Goal: Information Seeking & Learning: Check status

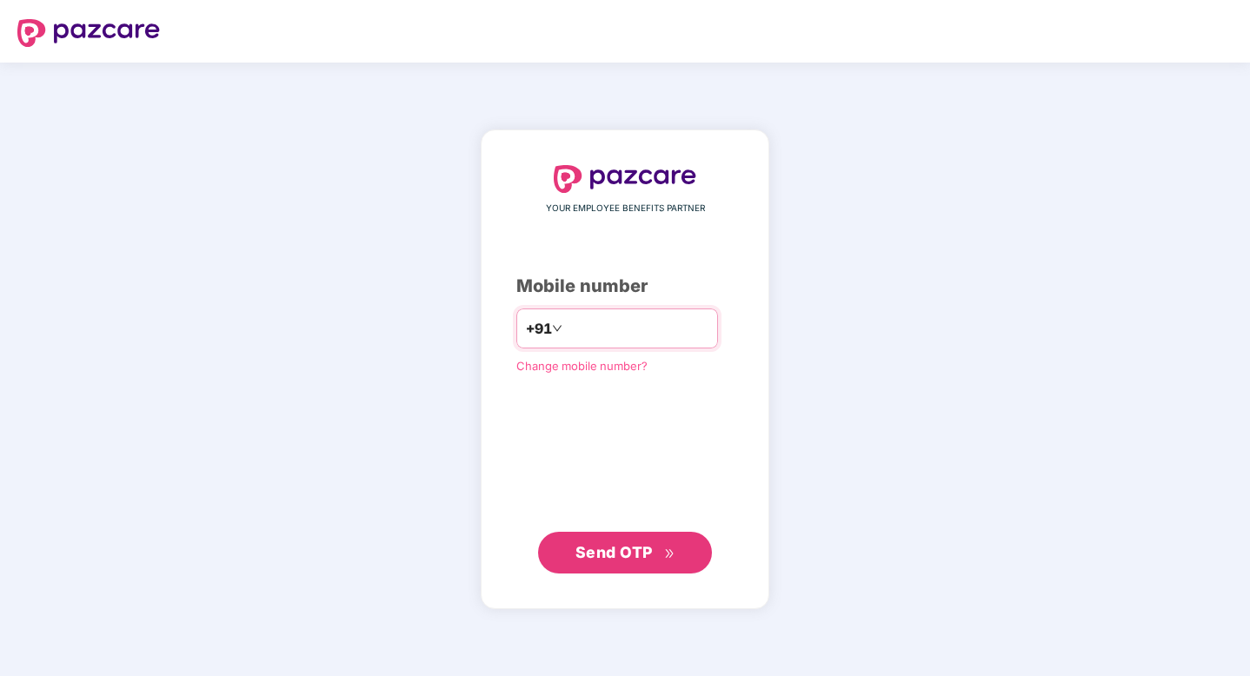
type input "**********"
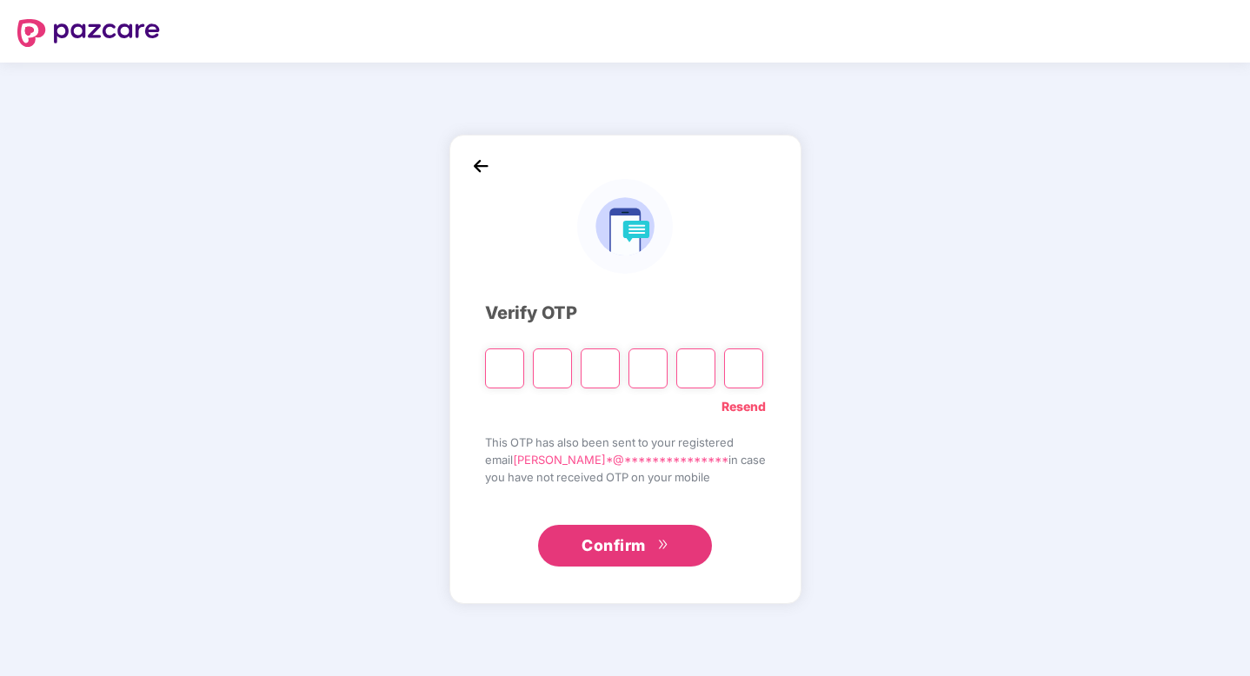
type input "*"
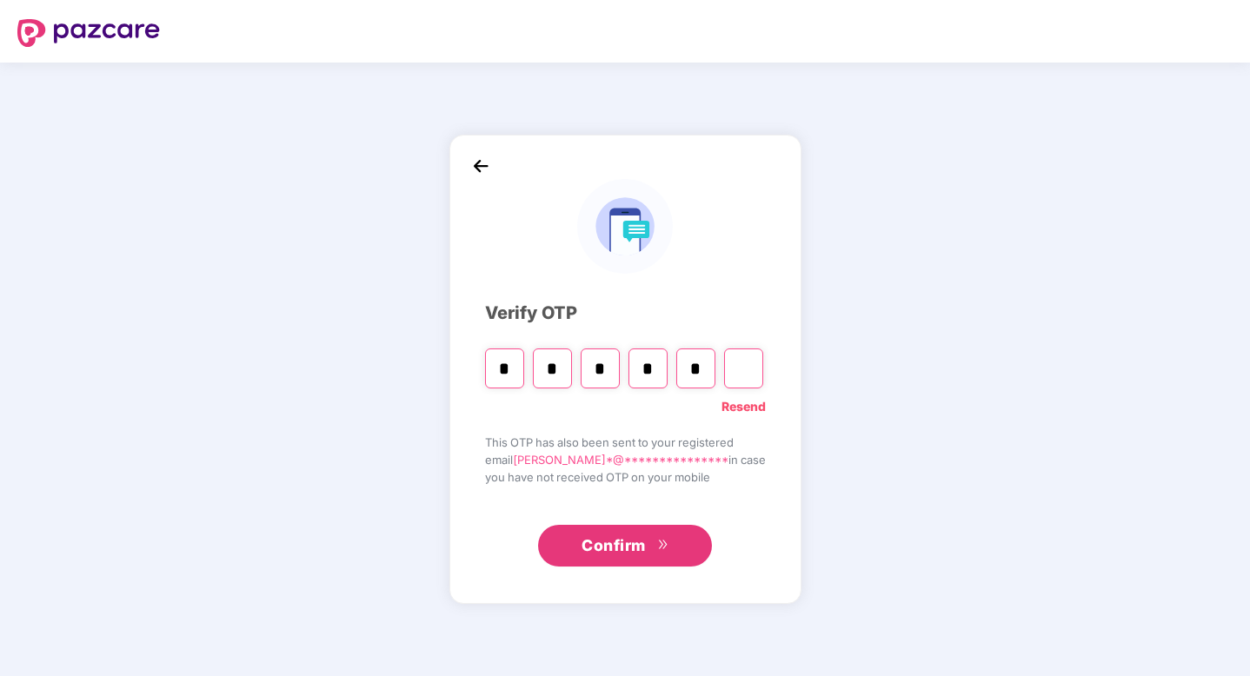
type input "*"
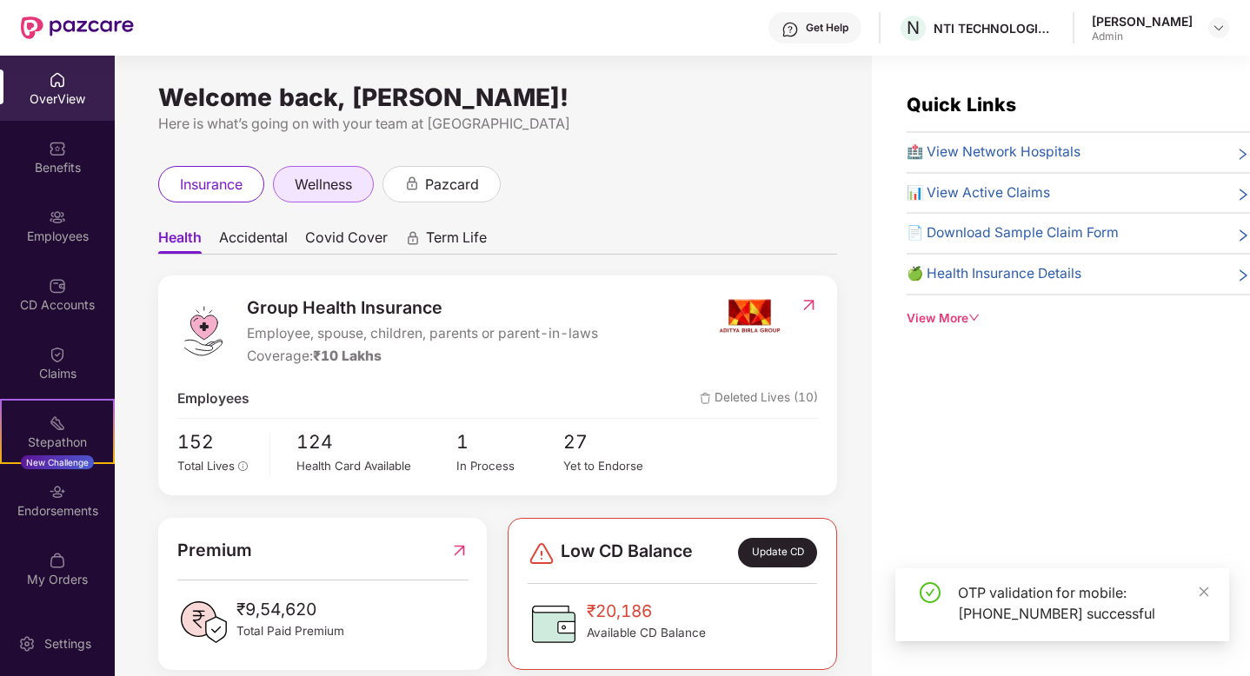
click at [339, 188] on span "wellness" at bounding box center [323, 185] width 57 height 22
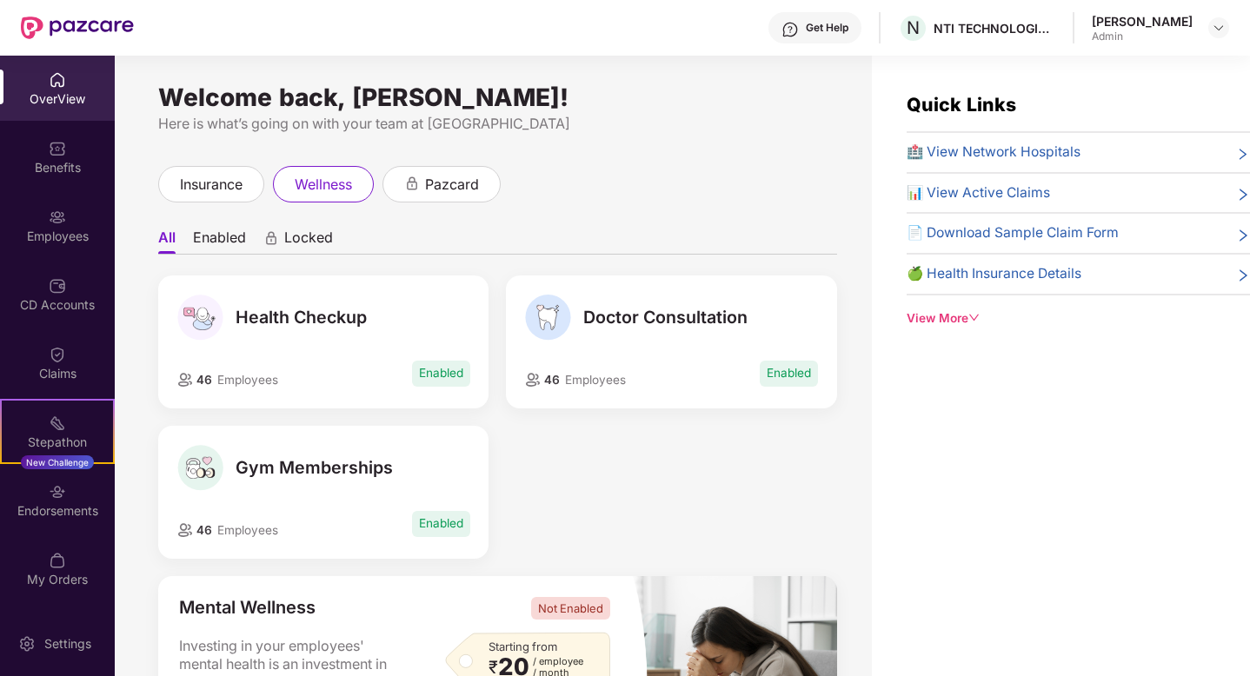
click at [609, 341] on div "Doctor Consultation 46 Employees Enabled" at bounding box center [671, 341] width 330 height 133
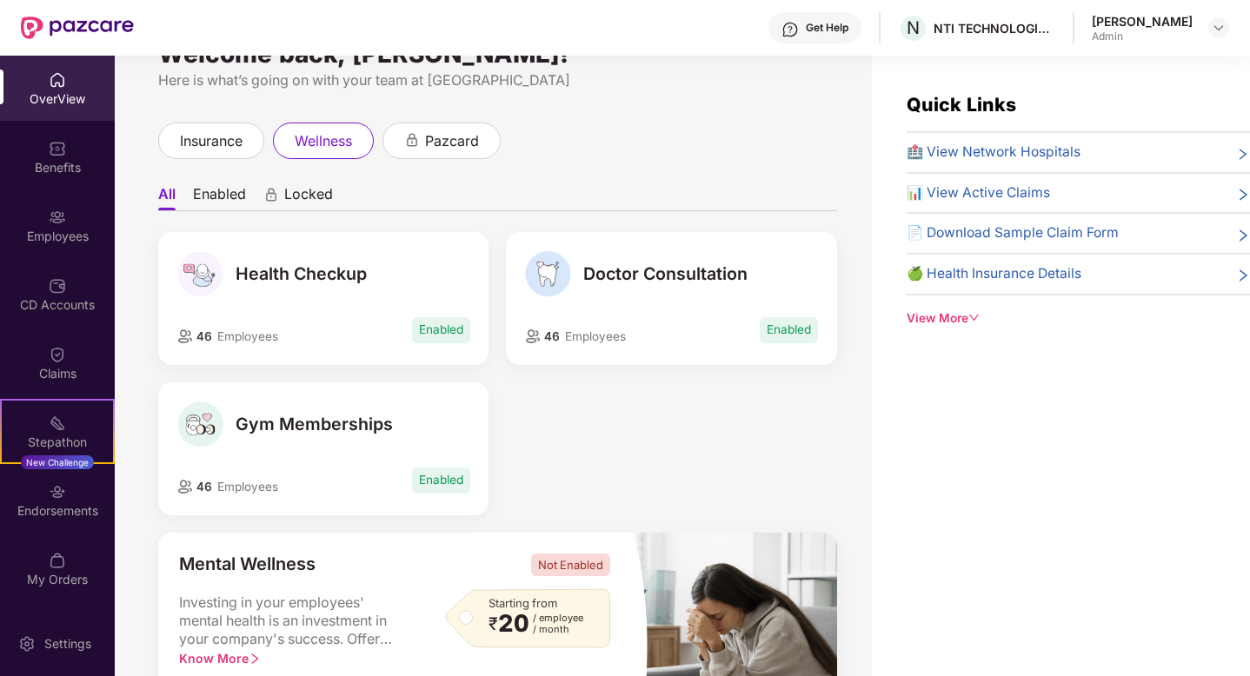
scroll to position [16, 0]
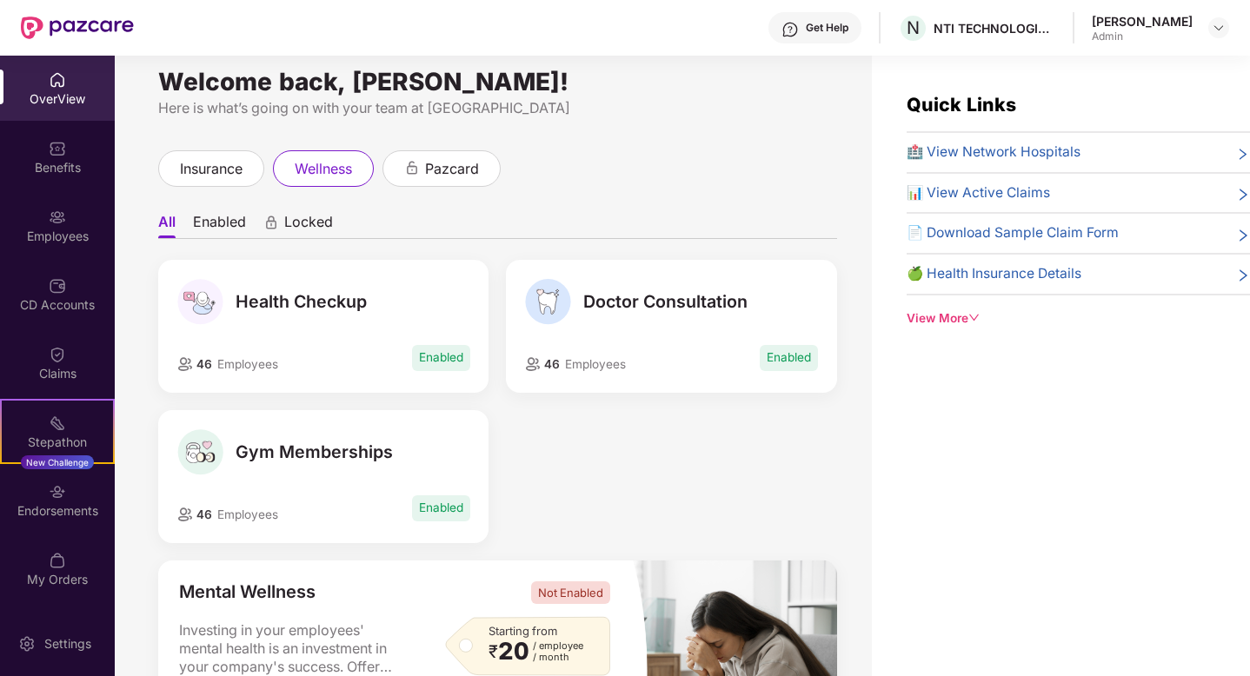
click at [779, 362] on span "Enabled" at bounding box center [788, 357] width 58 height 25
click at [620, 361] on span "Employees" at bounding box center [595, 364] width 61 height 14
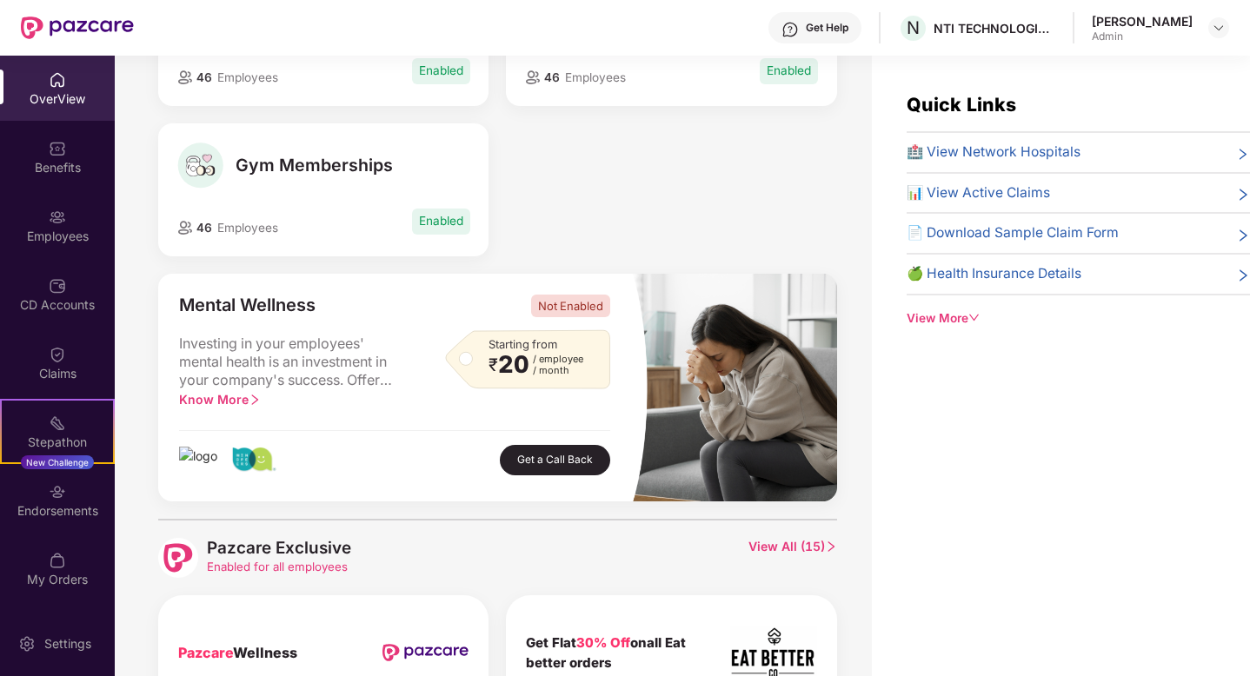
scroll to position [305, 0]
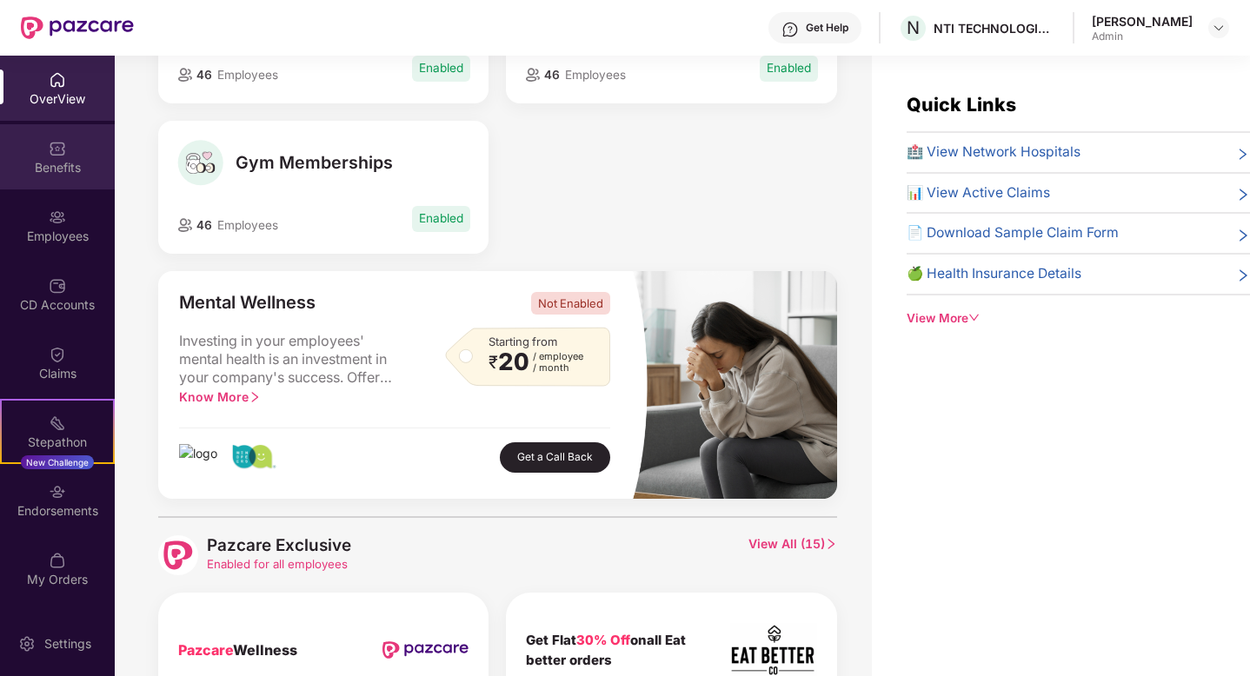
click at [58, 172] on div "Benefits" at bounding box center [57, 167] width 115 height 17
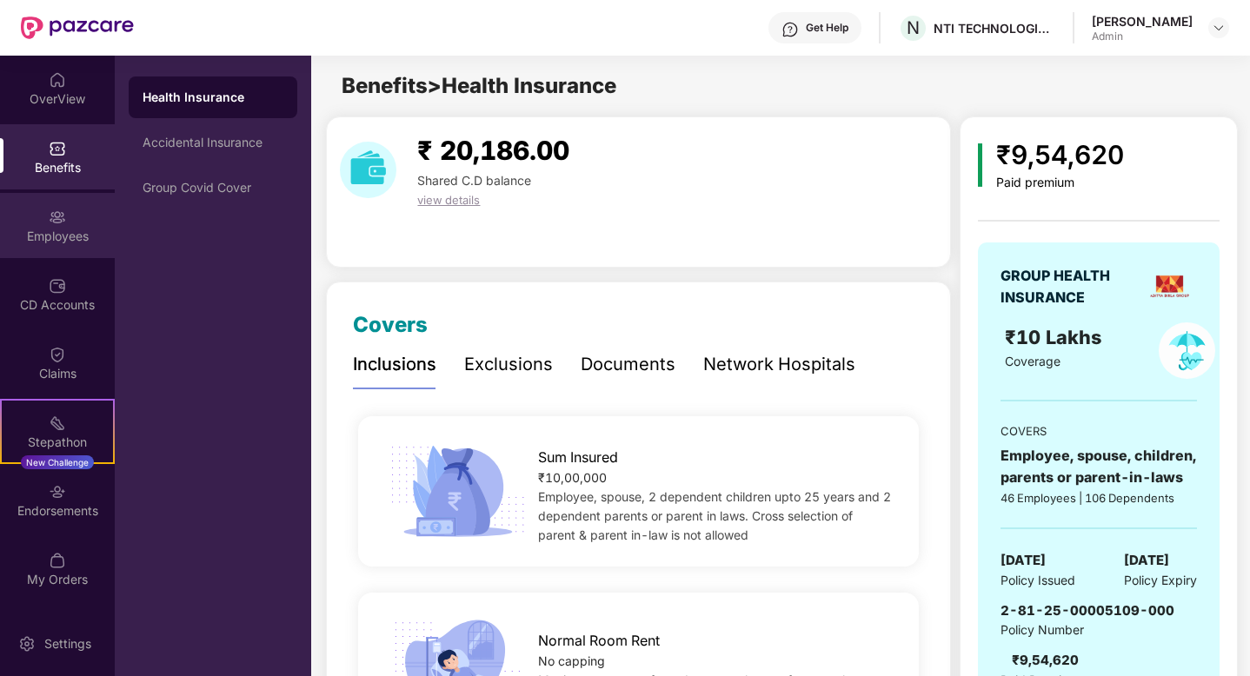
click at [63, 241] on div "Employees" at bounding box center [57, 236] width 115 height 17
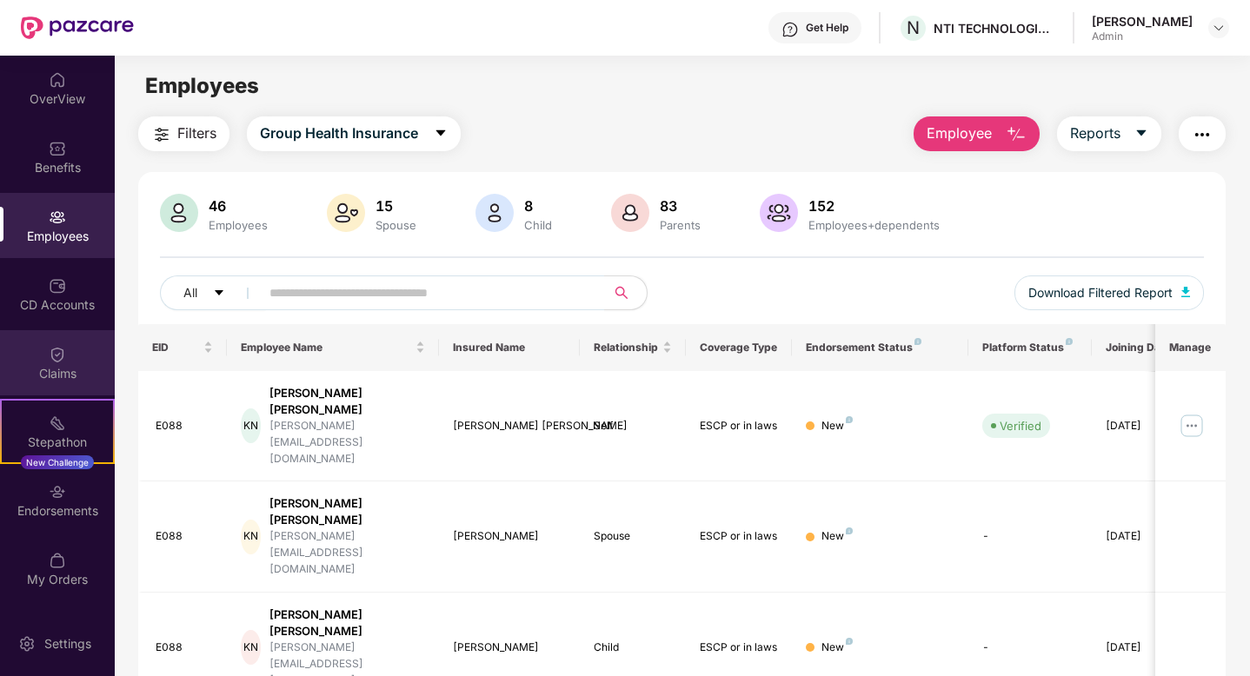
click at [47, 365] on div "Claims" at bounding box center [57, 373] width 115 height 17
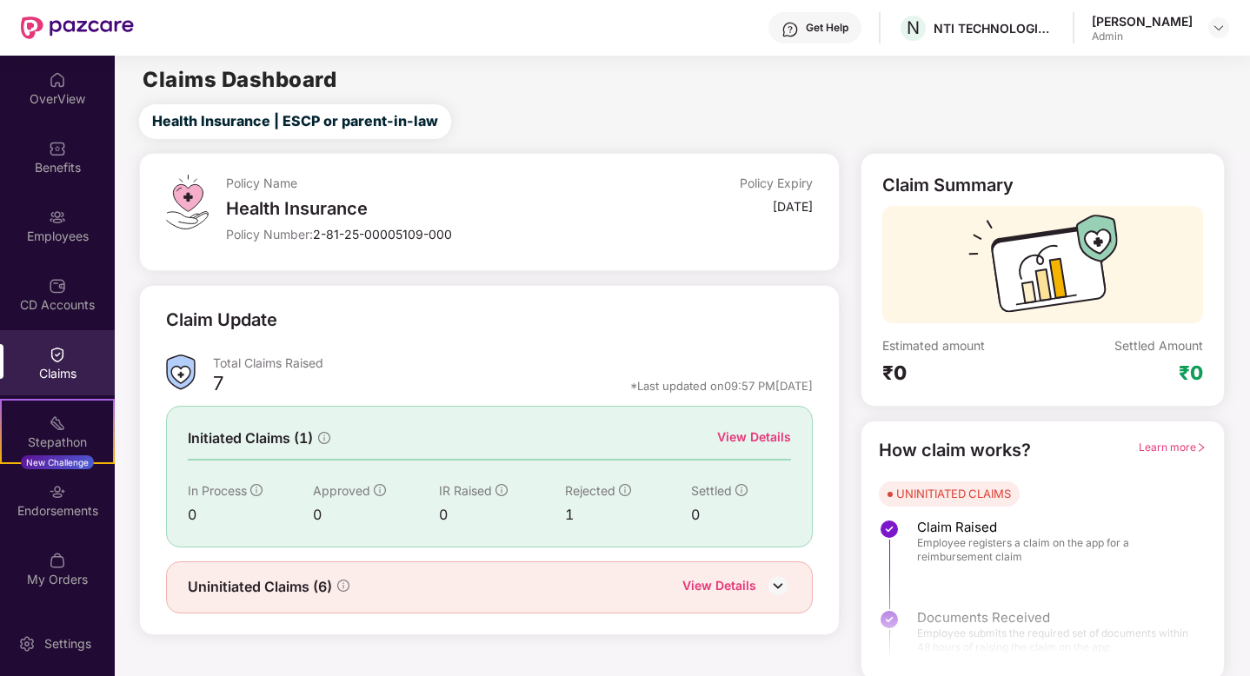
scroll to position [4, 0]
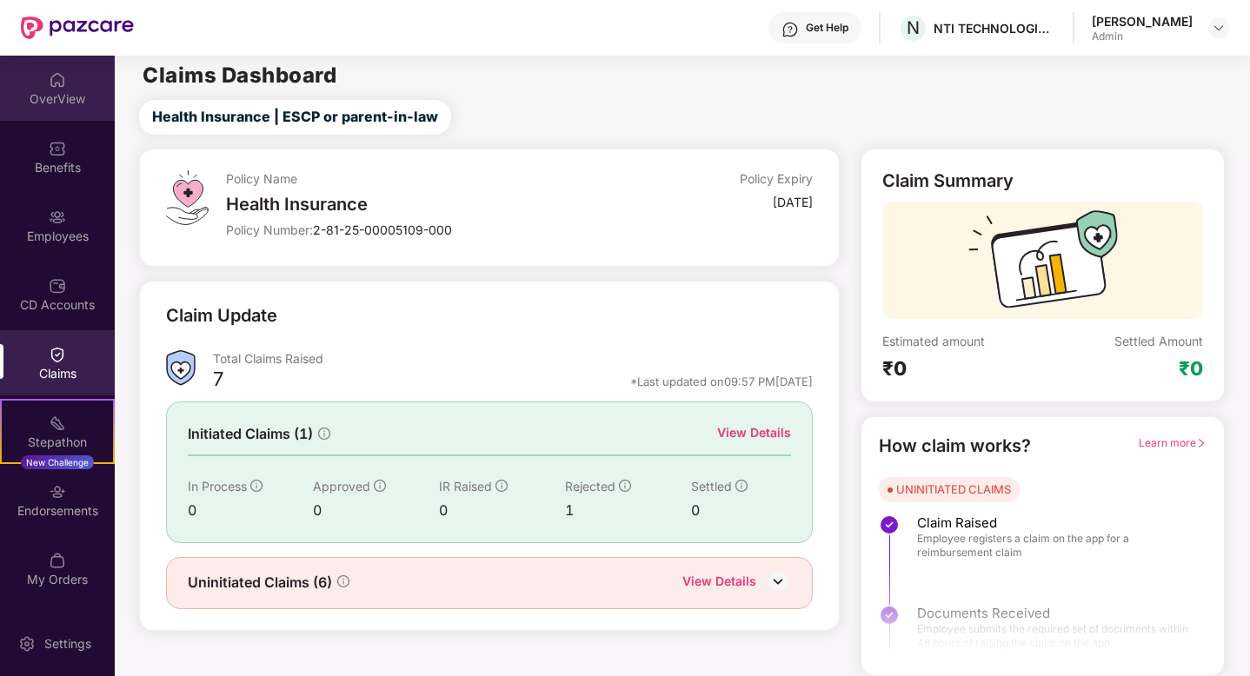
click at [68, 97] on div "OverView" at bounding box center [57, 98] width 115 height 17
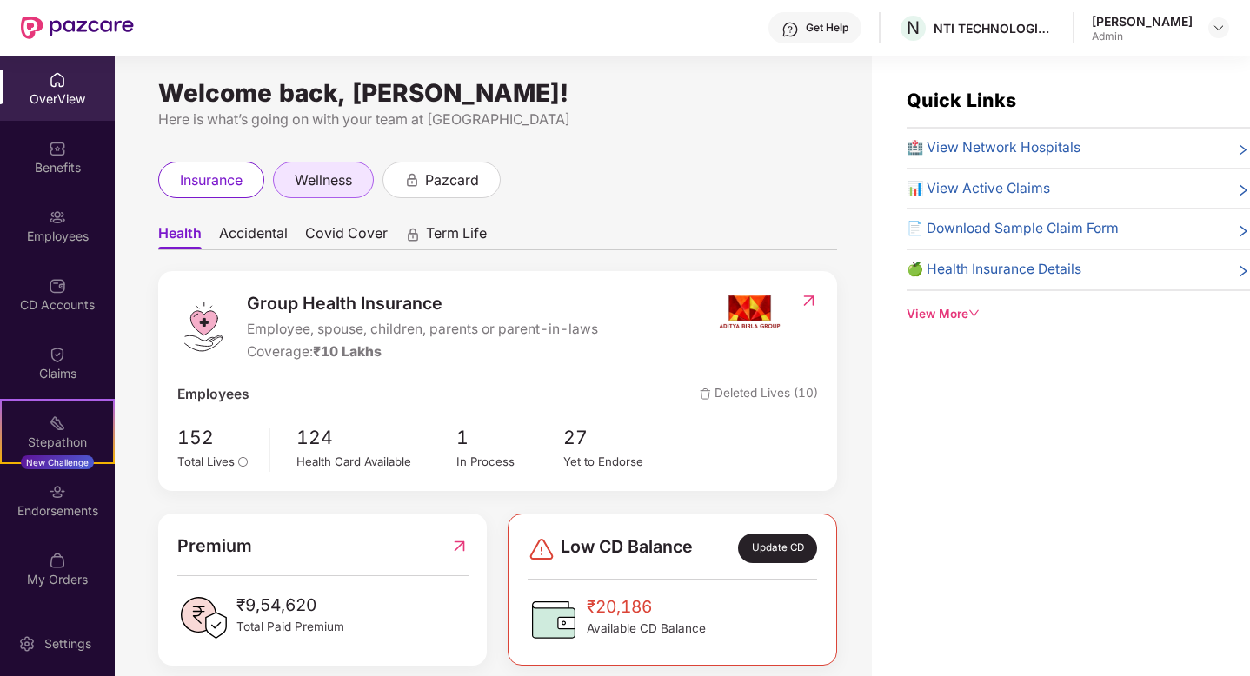
click at [315, 188] on span "wellness" at bounding box center [323, 180] width 57 height 22
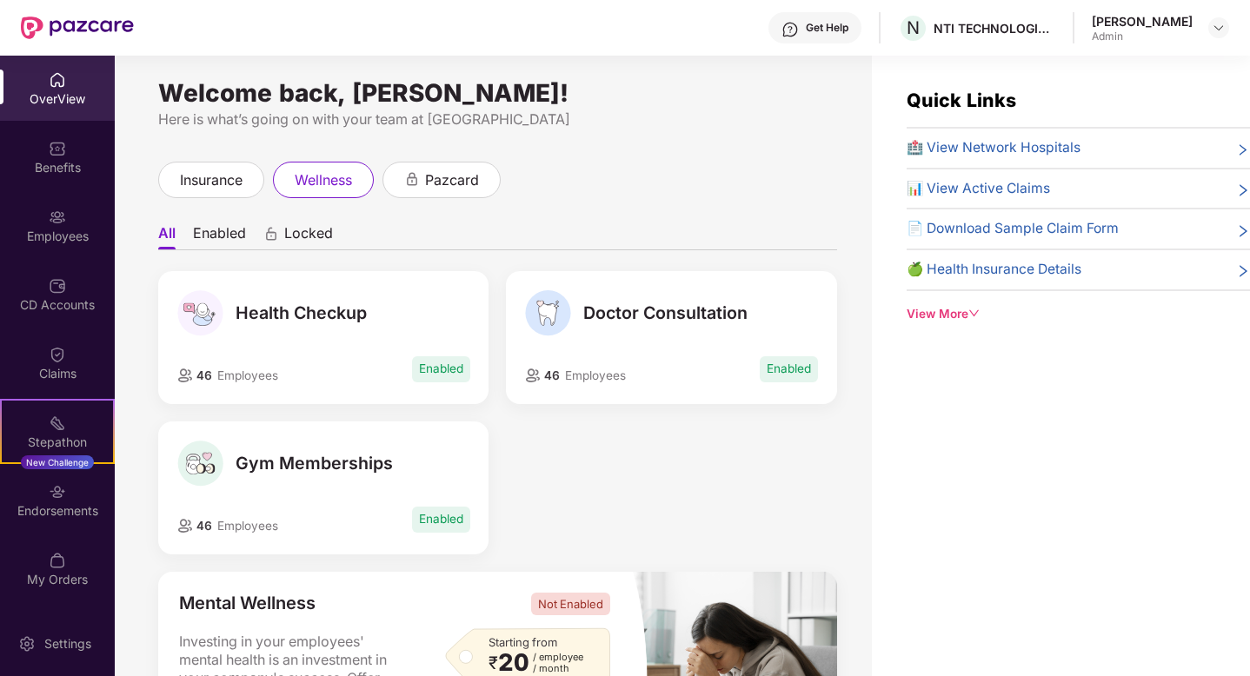
click at [225, 235] on li "Enabled" at bounding box center [219, 236] width 53 height 25
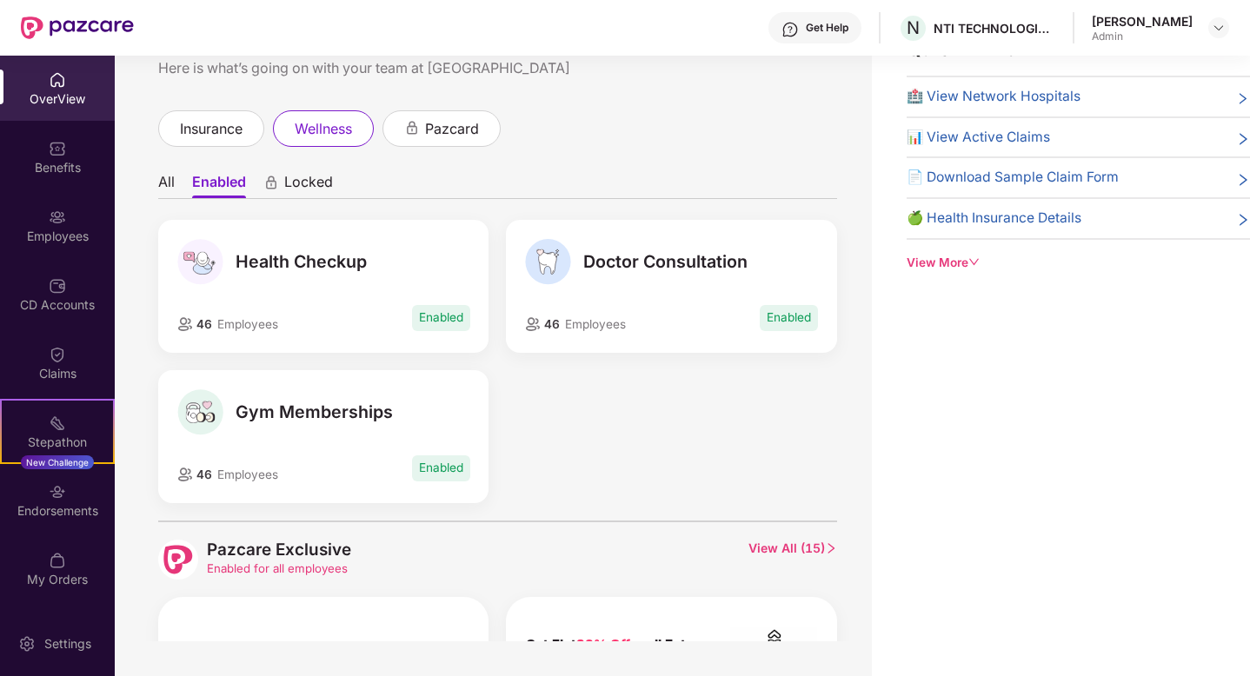
click at [171, 185] on li "All" at bounding box center [166, 185] width 17 height 25
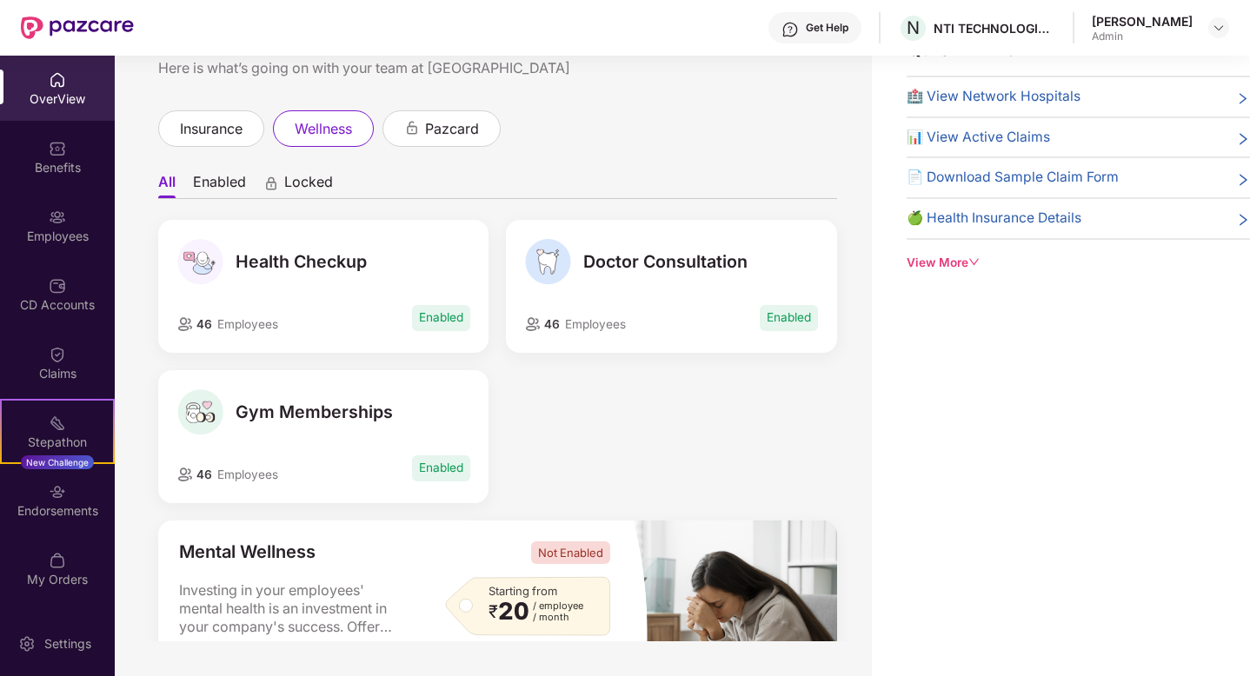
click at [791, 322] on span "Enabled" at bounding box center [788, 317] width 58 height 25
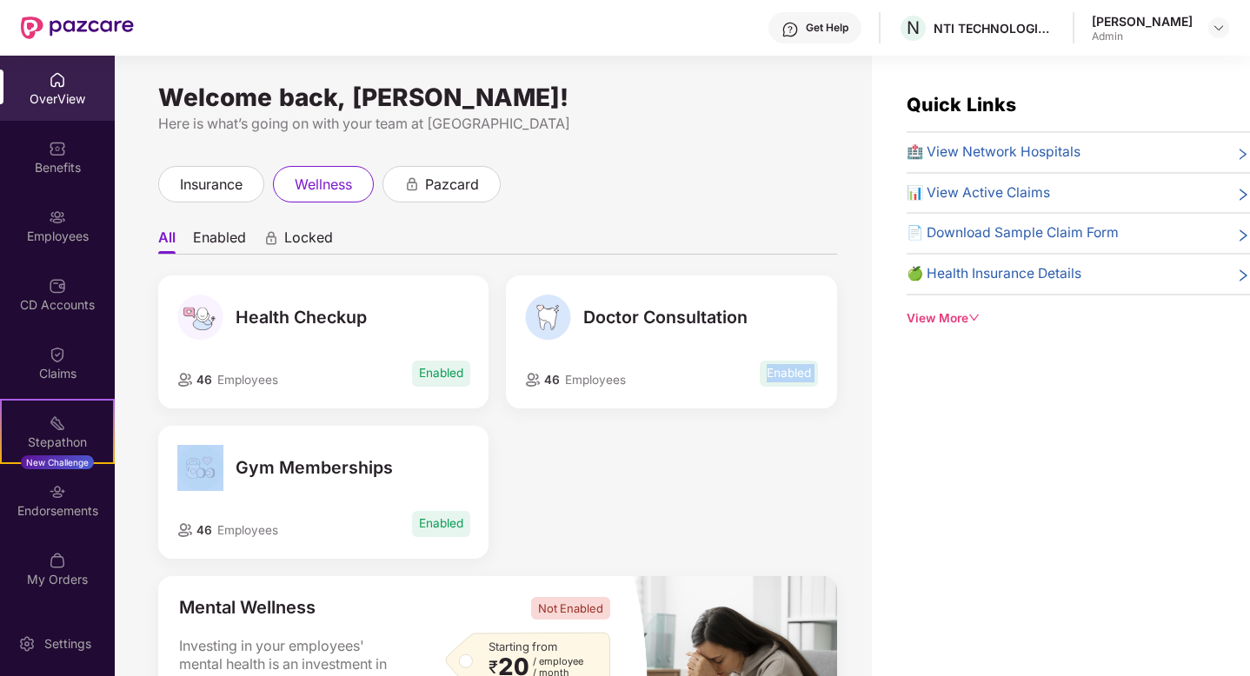
click at [966, 319] on div "View More" at bounding box center [1077, 318] width 343 height 18
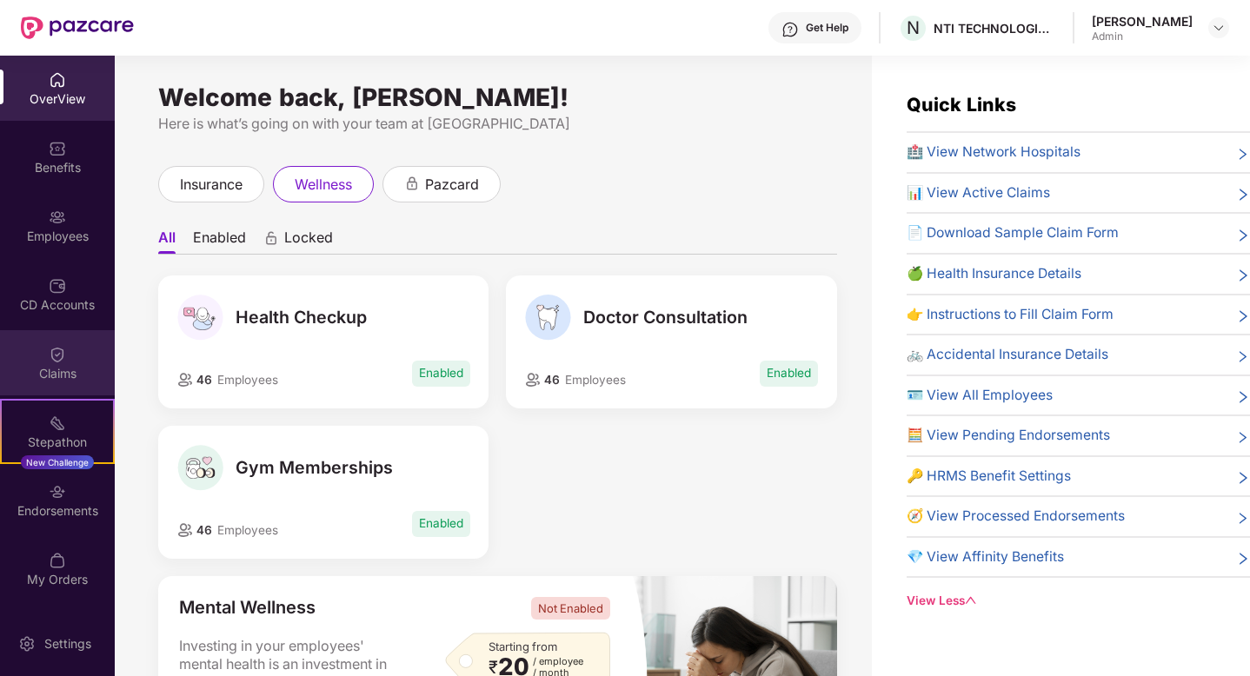
click at [51, 353] on img at bounding box center [57, 354] width 17 height 17
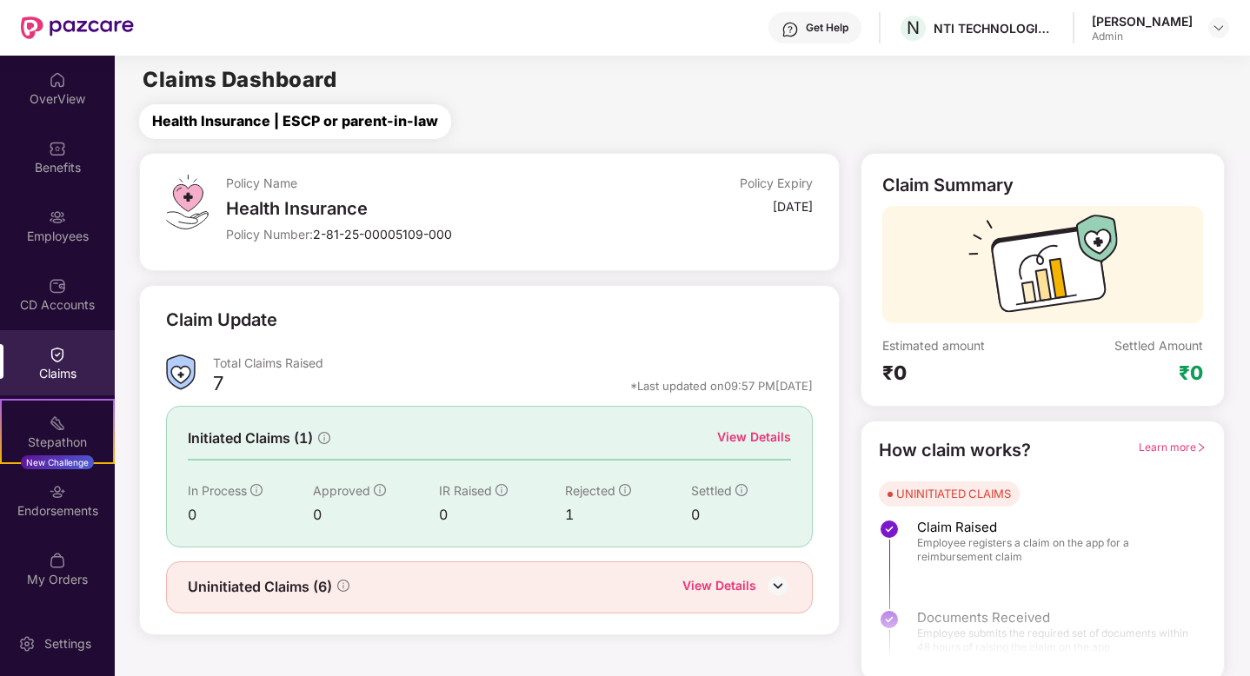
click at [310, 131] on span "Health Insurance | ESCP or parent-in-law" at bounding box center [295, 121] width 286 height 22
click at [1221, 31] on img at bounding box center [1218, 28] width 14 height 14
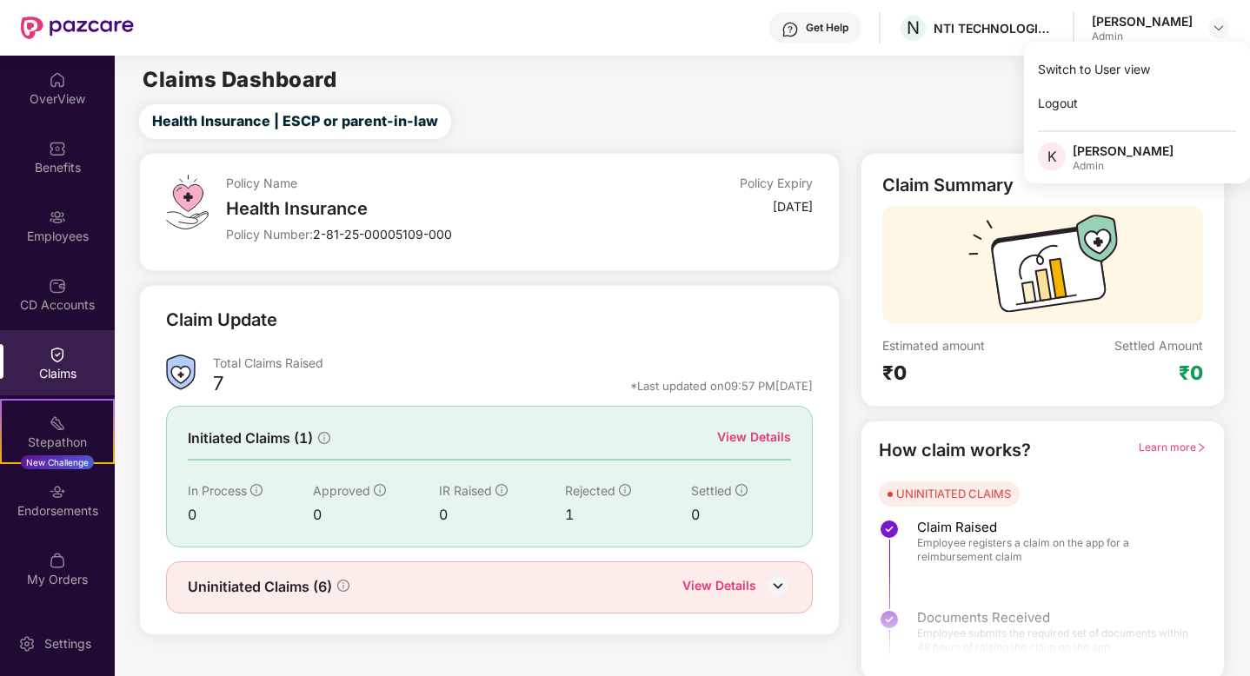
click at [857, 86] on div "Claims Dashboard" at bounding box center [682, 80] width 1134 height 21
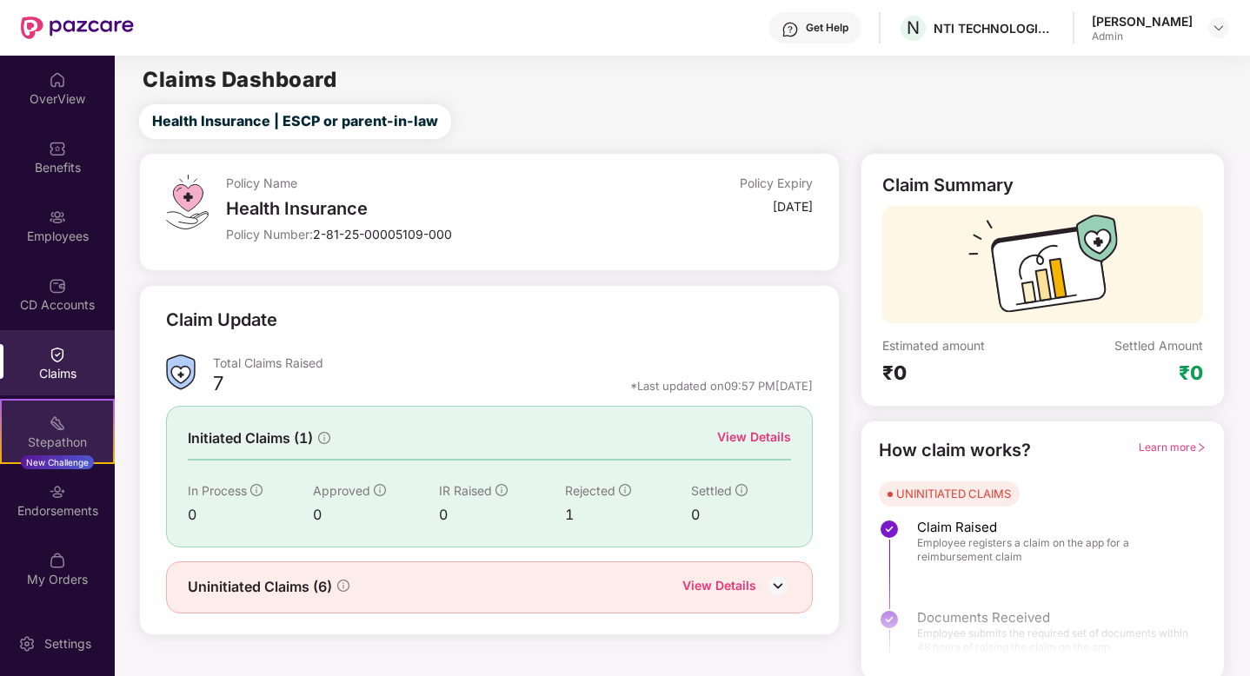
scroll to position [4, 0]
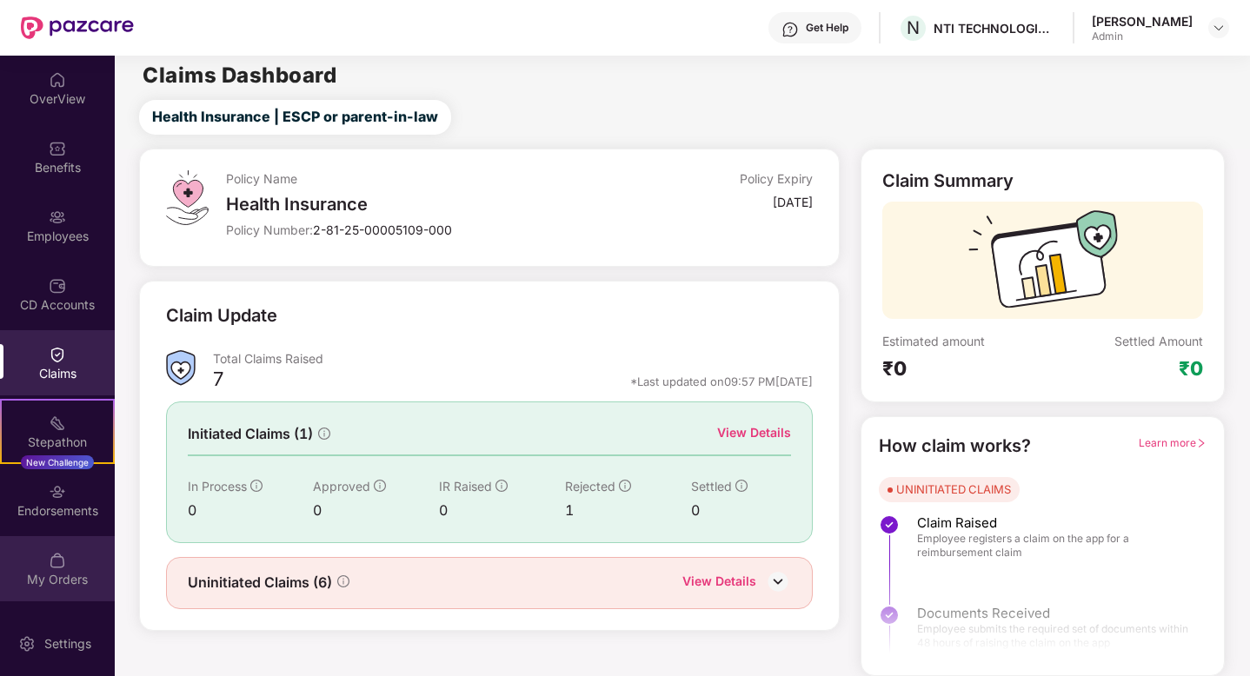
click at [65, 561] on img at bounding box center [57, 560] width 17 height 17
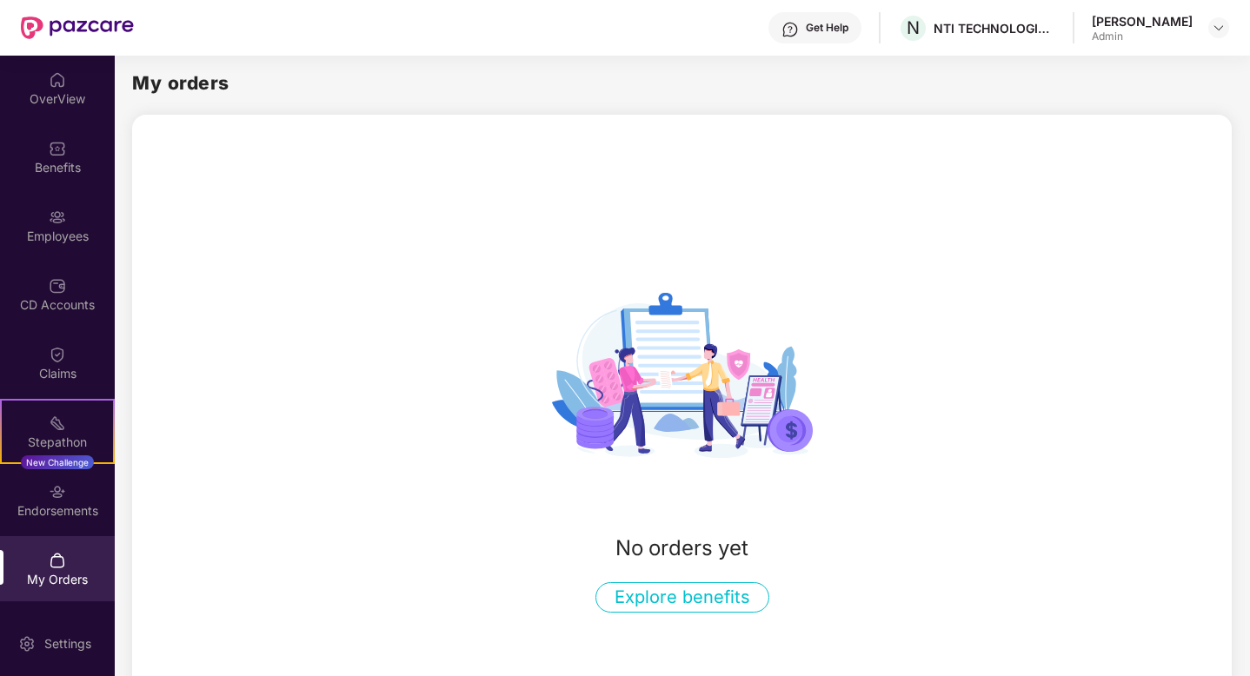
click at [694, 597] on button "Explore benefits" at bounding box center [682, 597] width 174 height 30
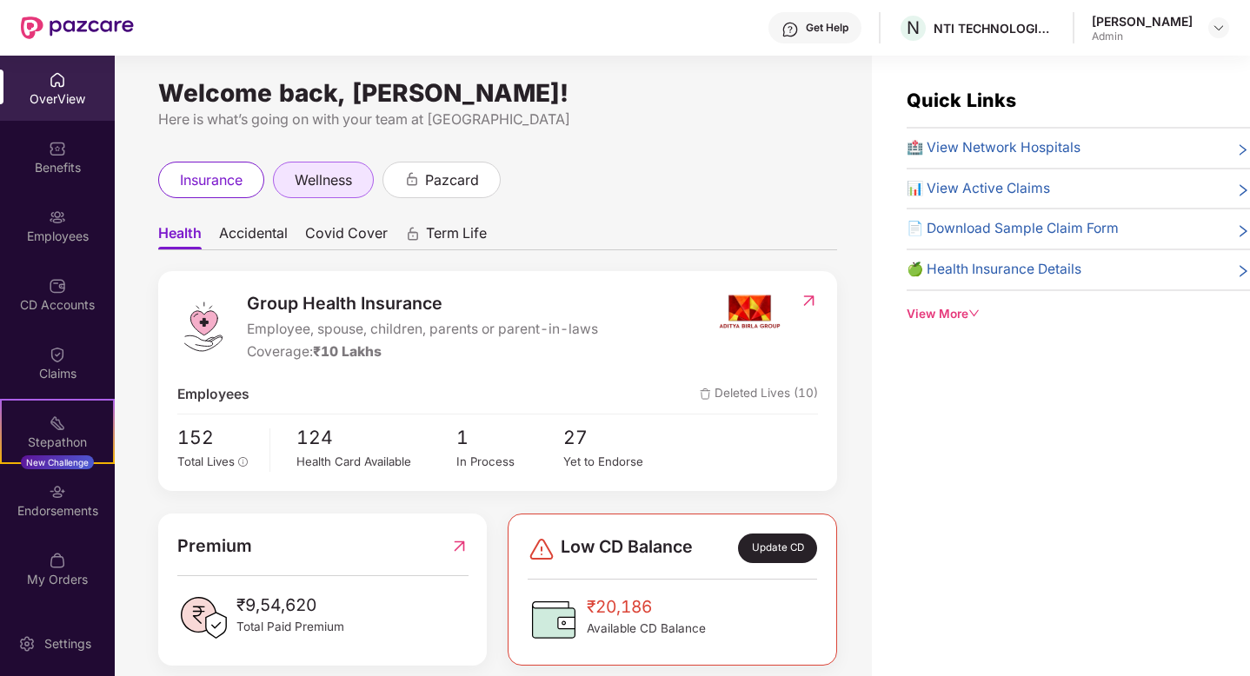
click at [300, 179] on span "wellness" at bounding box center [323, 180] width 57 height 22
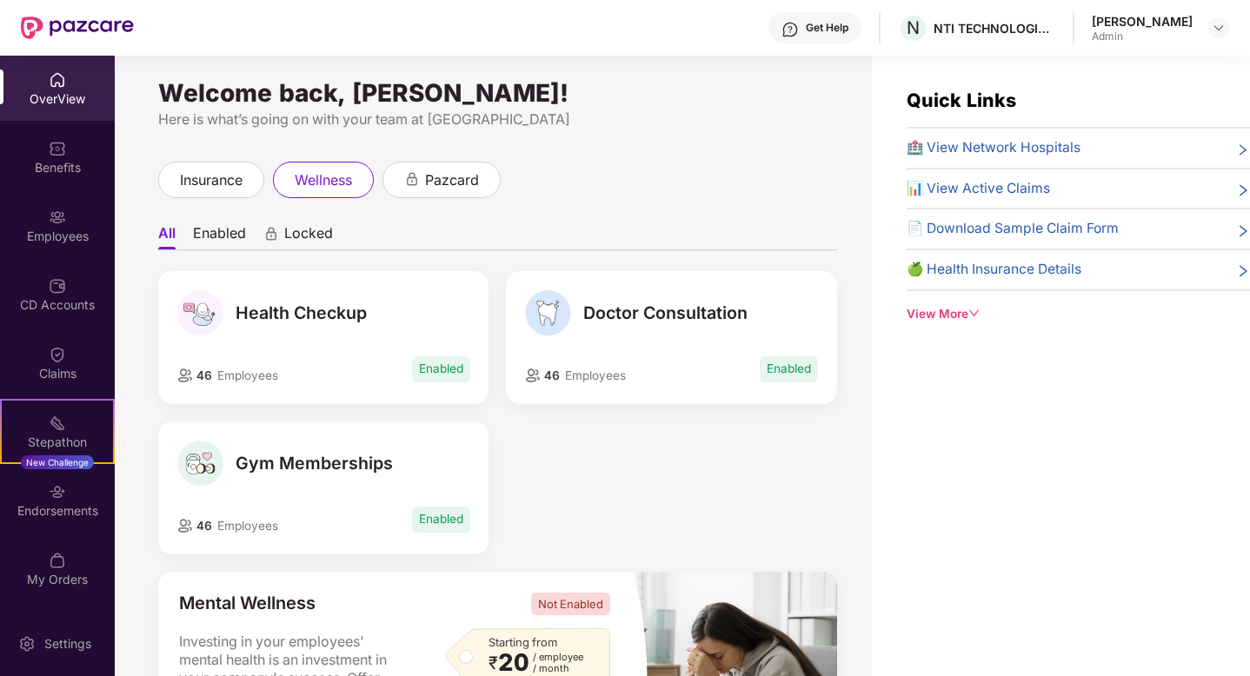
click at [427, 376] on span "Enabled" at bounding box center [441, 368] width 58 height 25
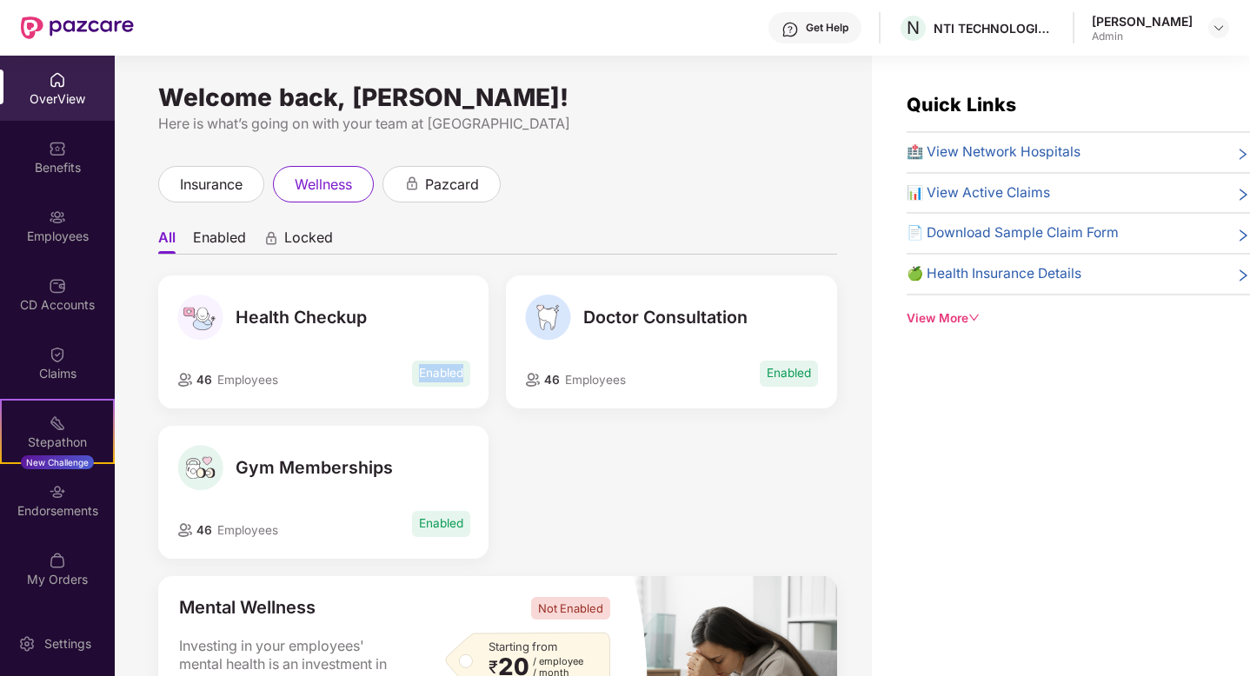
click at [226, 236] on li "Enabled" at bounding box center [219, 241] width 53 height 25
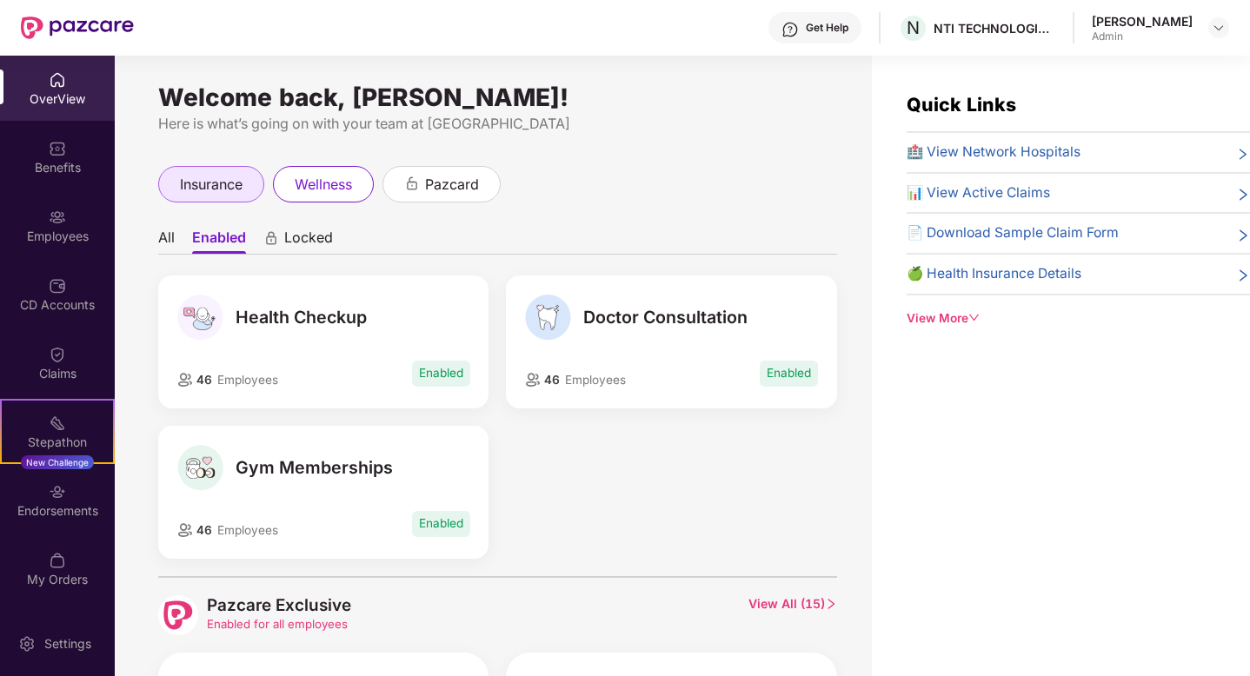
click at [226, 183] on span "insurance" at bounding box center [211, 185] width 63 height 22
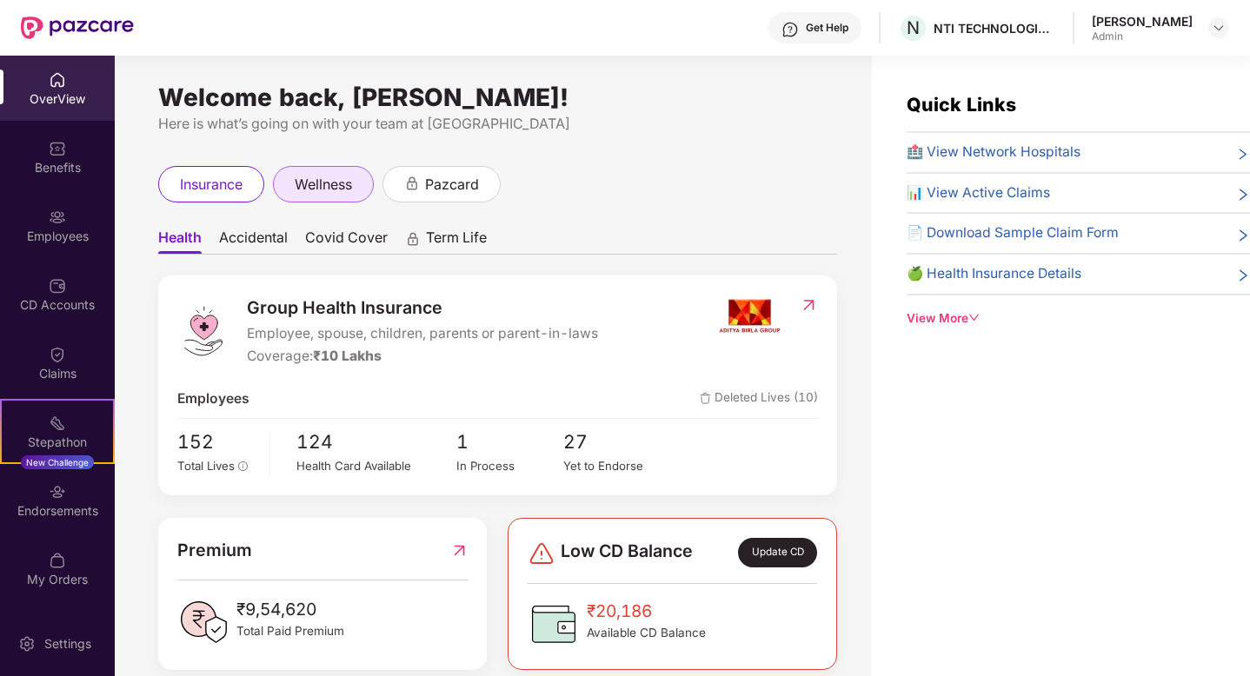
click at [308, 185] on span "wellness" at bounding box center [323, 185] width 57 height 22
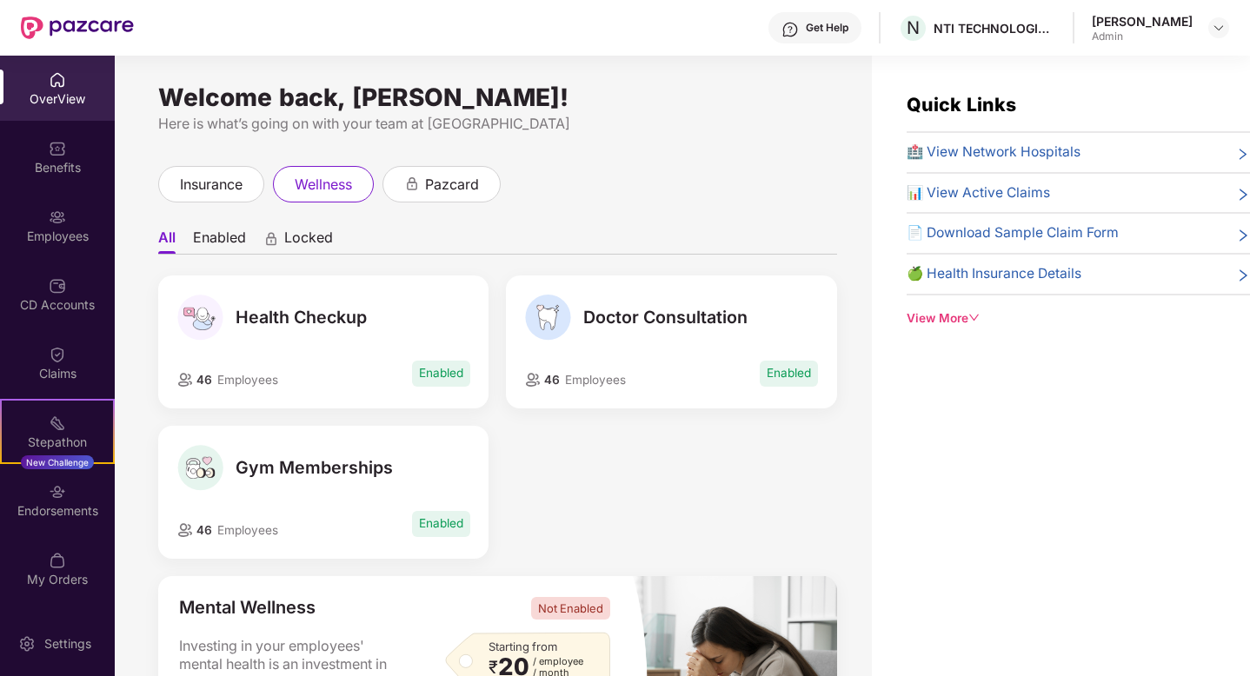
scroll to position [55, 0]
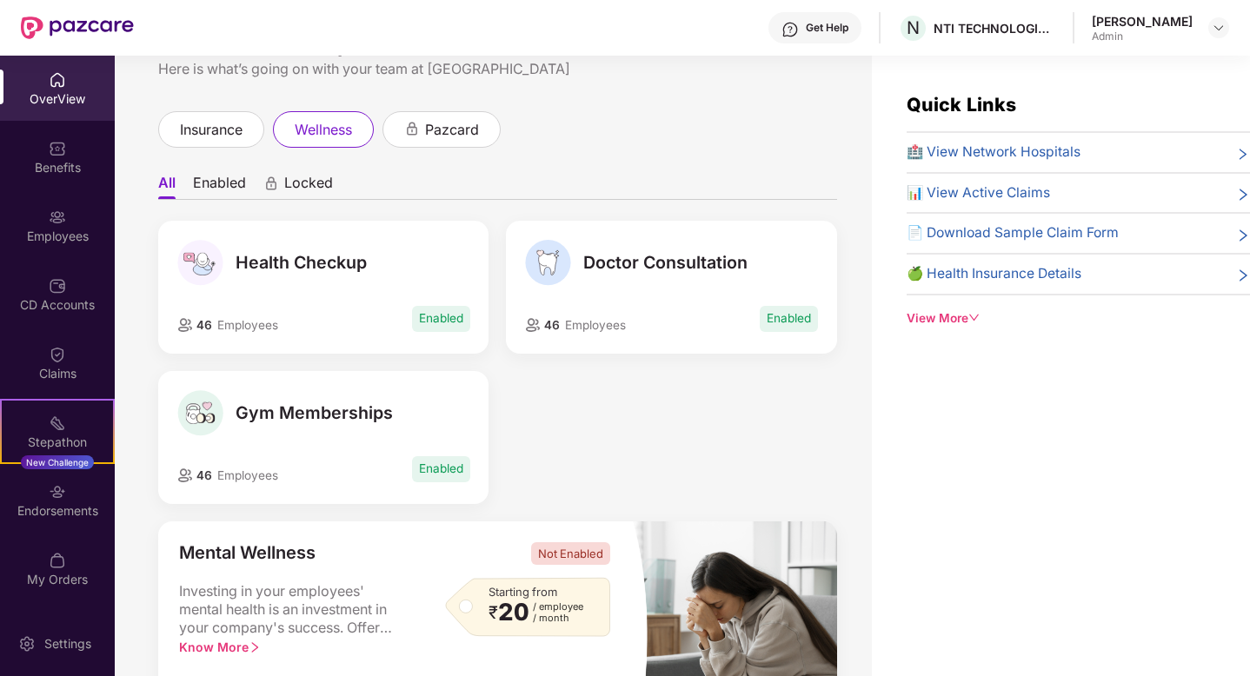
click at [777, 311] on span "Enabled" at bounding box center [788, 318] width 58 height 25
click at [646, 254] on span "Doctor Consultation" at bounding box center [665, 262] width 164 height 21
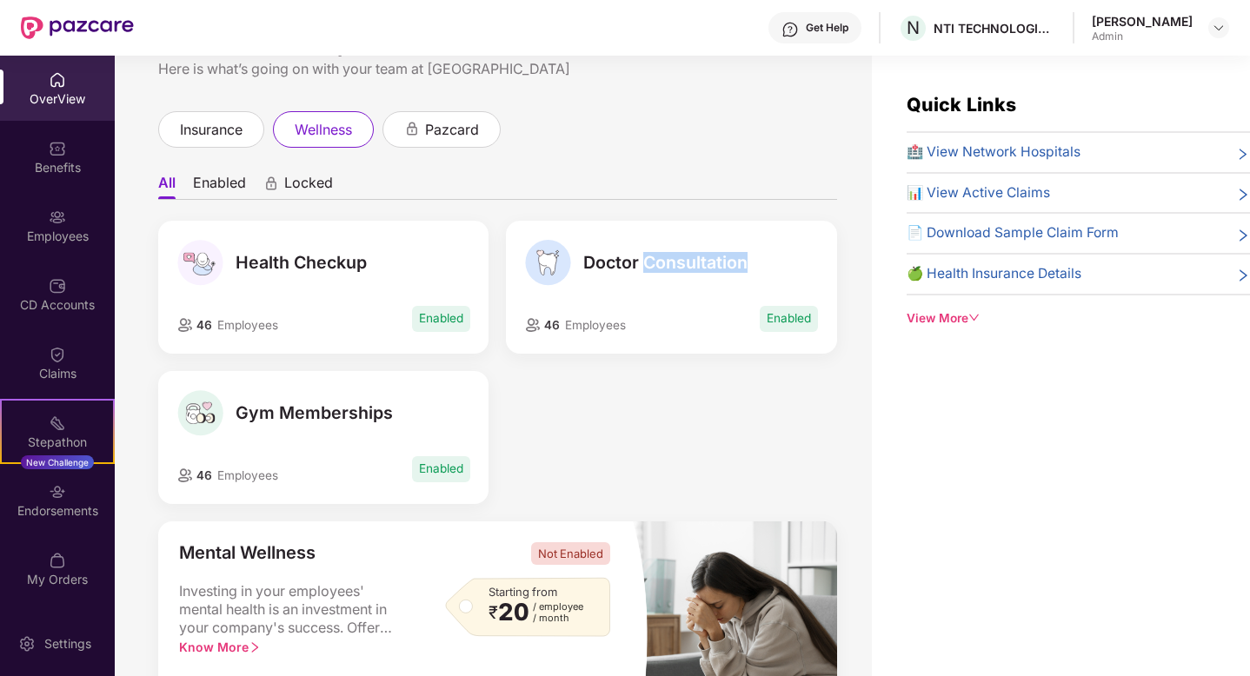
click at [553, 262] on img at bounding box center [548, 263] width 46 height 46
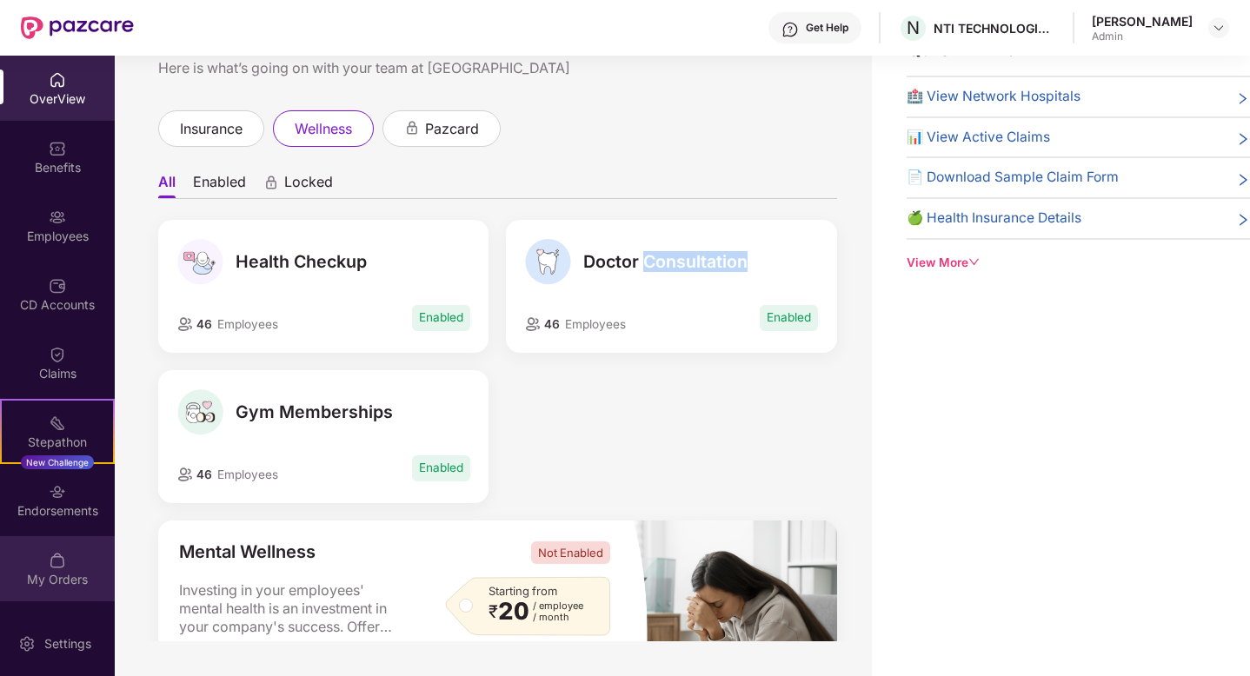
scroll to position [0, 0]
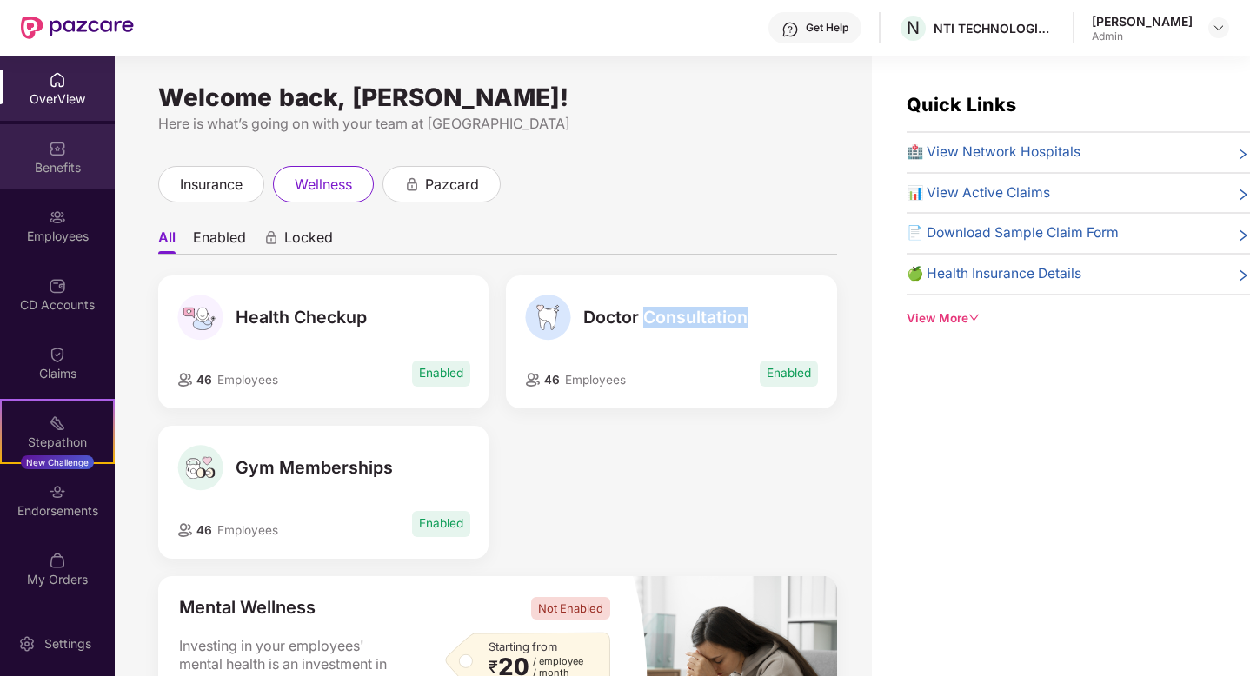
click at [65, 175] on div "Benefits" at bounding box center [57, 167] width 115 height 17
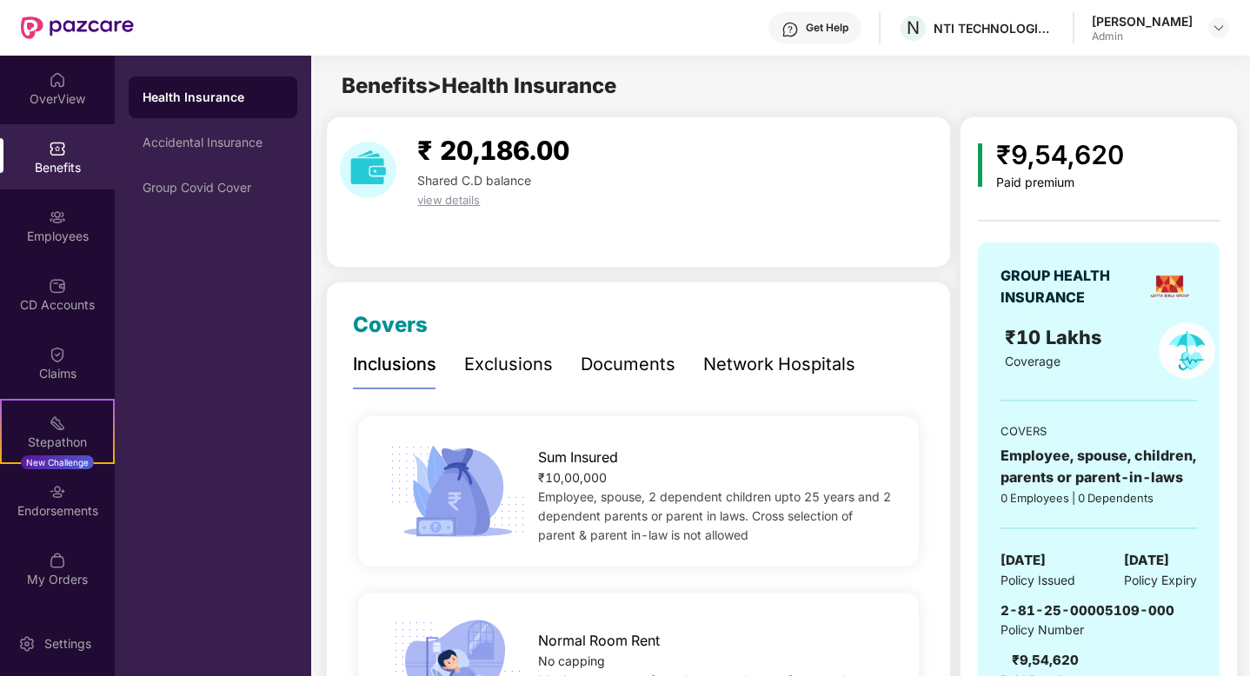
click at [75, 112] on div "OverView" at bounding box center [57, 88] width 115 height 65
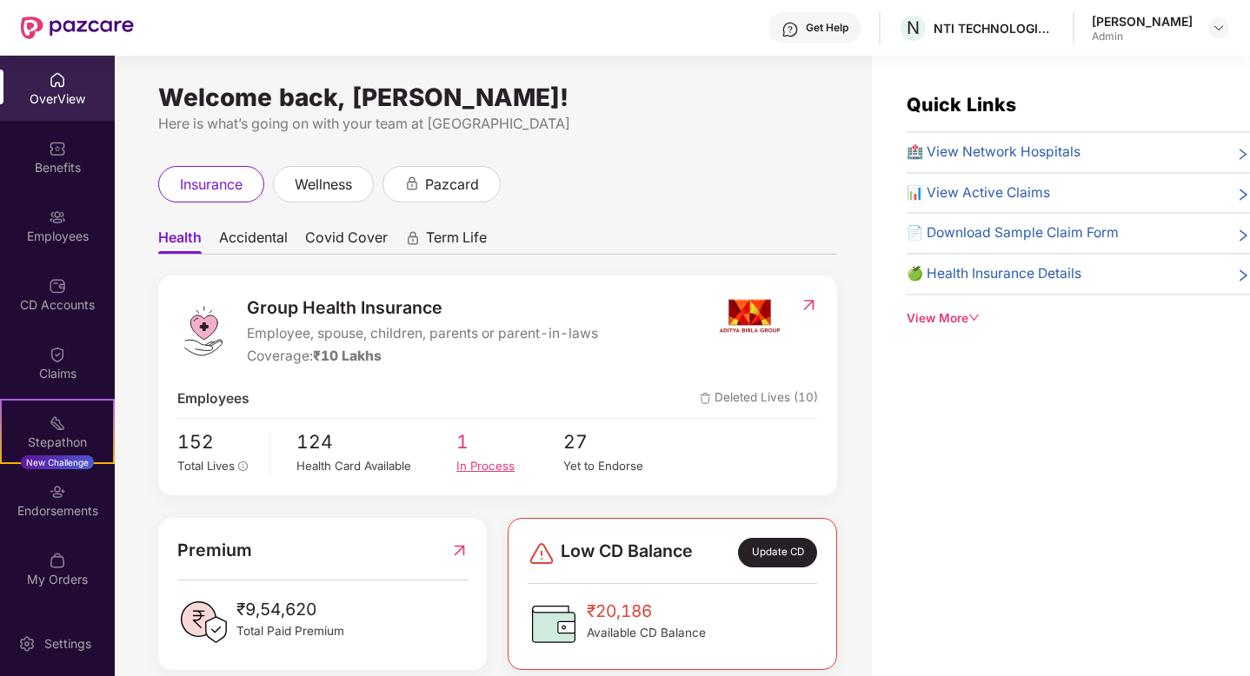
click at [485, 465] on div "In Process" at bounding box center [509, 466] width 107 height 18
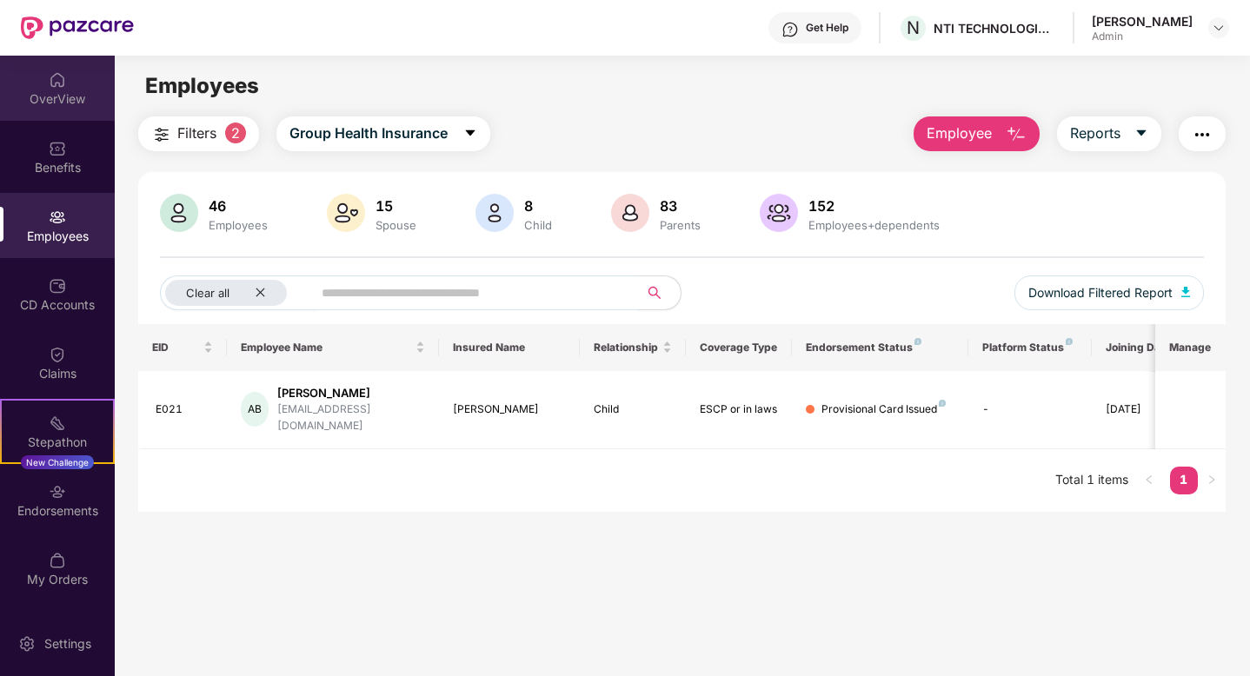
click at [51, 92] on div "OverView" at bounding box center [57, 98] width 115 height 17
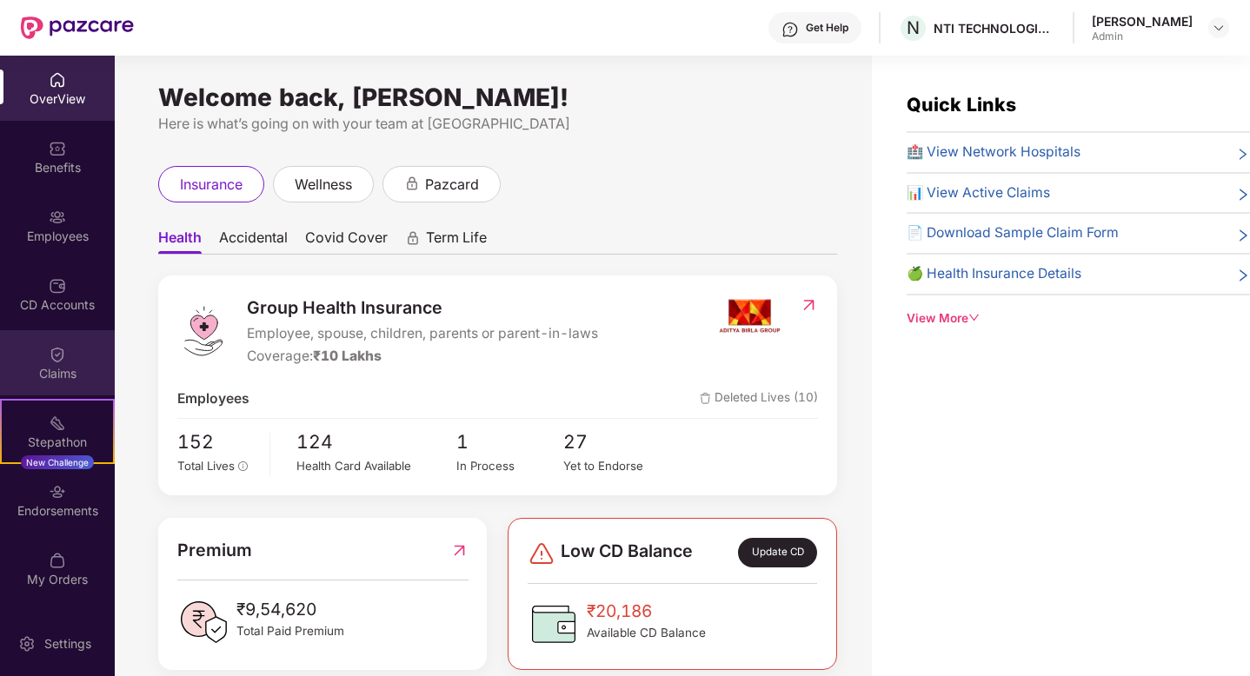
click at [66, 369] on div "Claims" at bounding box center [57, 373] width 115 height 17
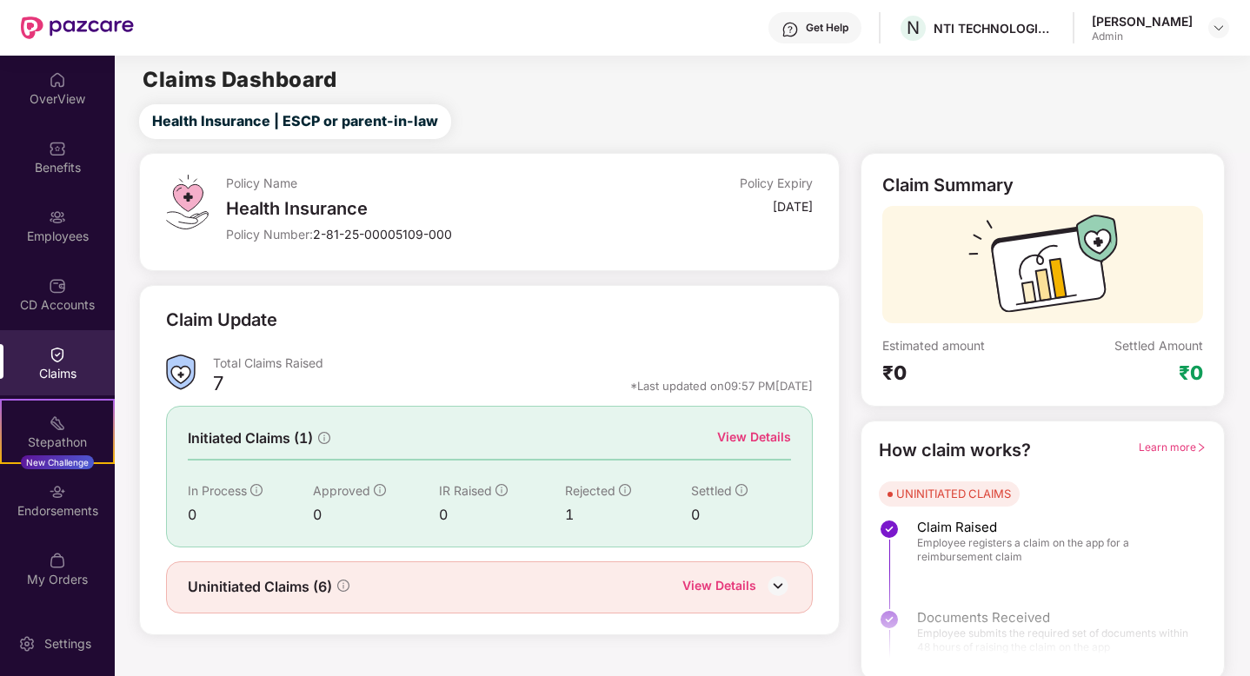
scroll to position [4, 0]
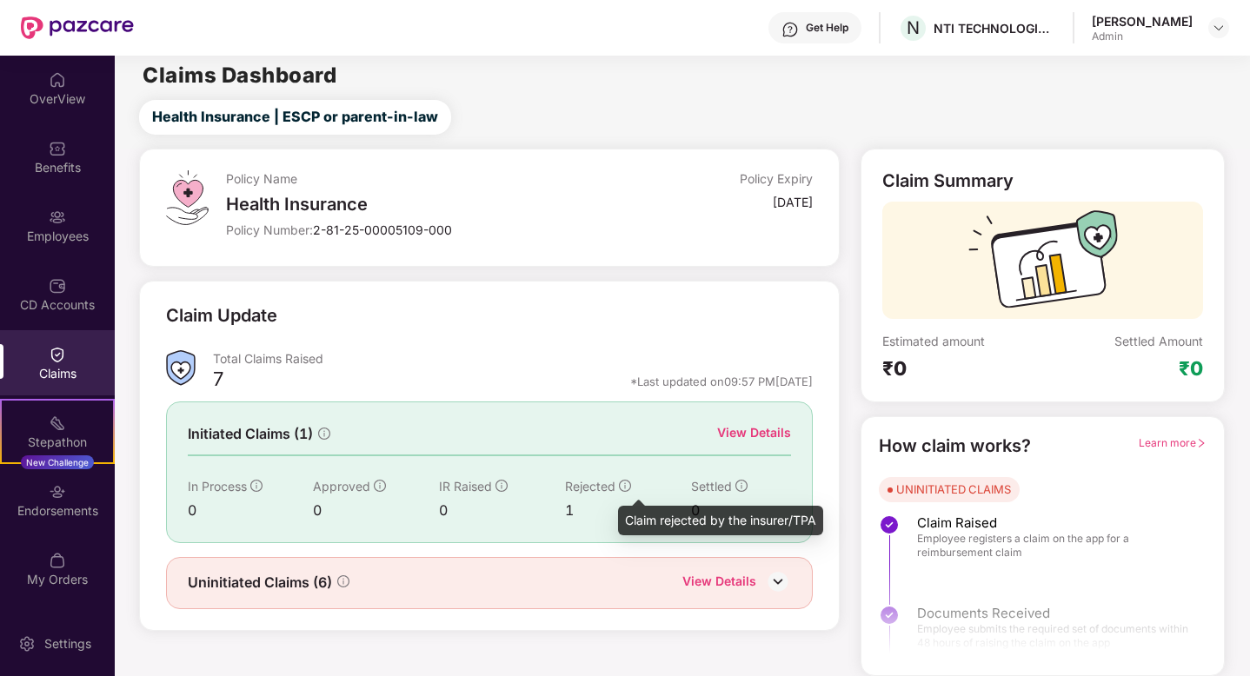
click at [625, 487] on icon "info-circle" at bounding box center [625, 486] width 12 height 12
click at [702, 583] on div "View Details" at bounding box center [719, 583] width 74 height 23
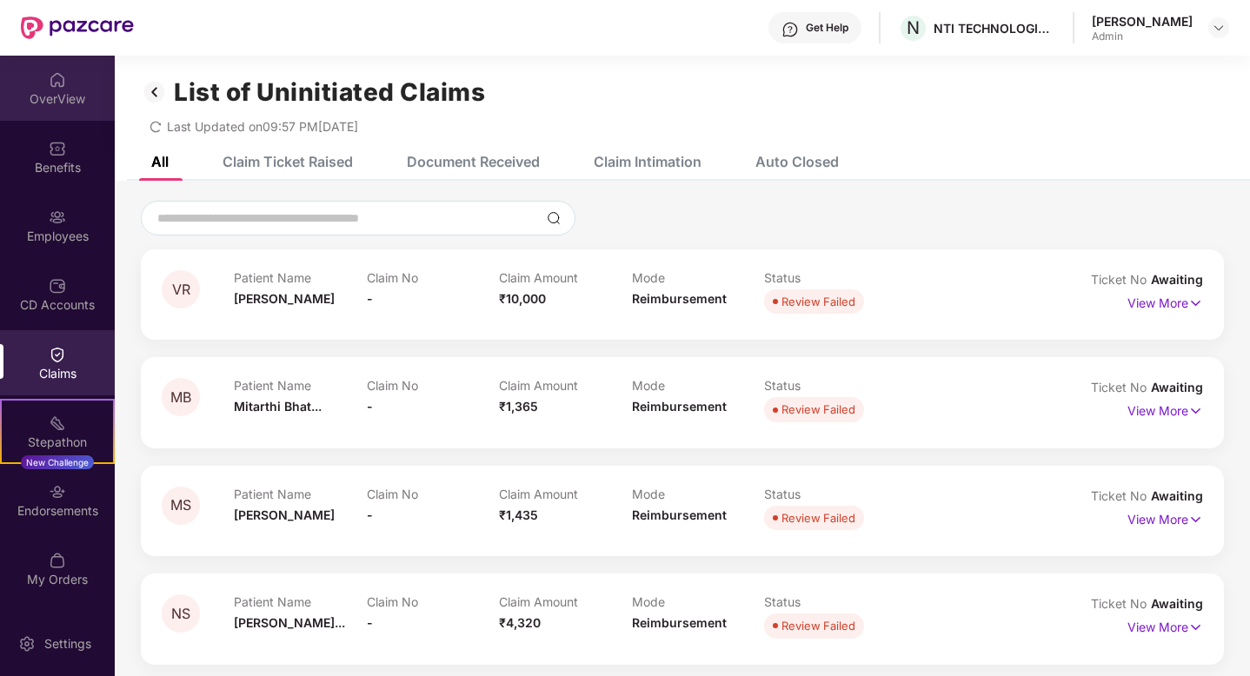
click at [62, 114] on div "OverView" at bounding box center [57, 88] width 115 height 65
